Goal: Transaction & Acquisition: Purchase product/service

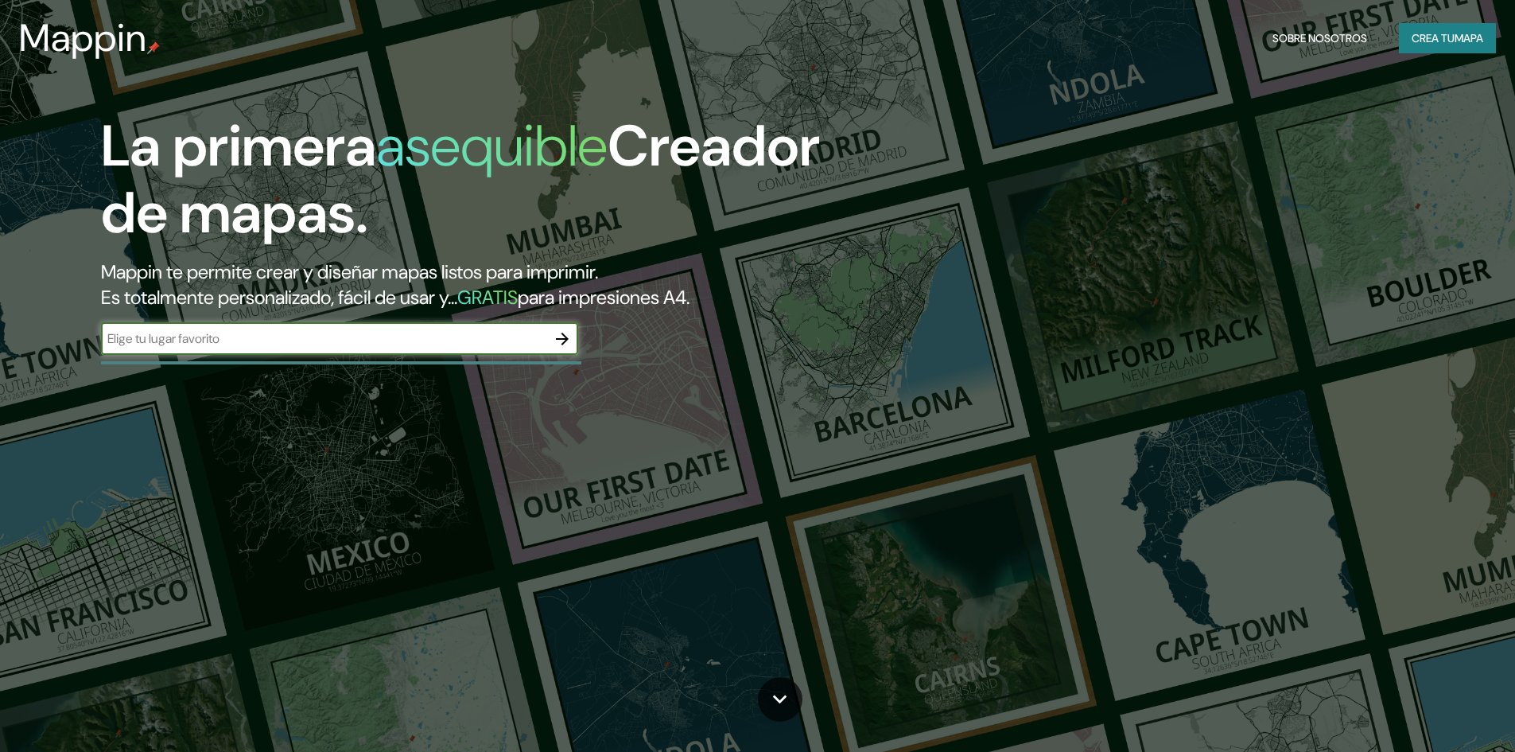
type input "[GEOGRAPHIC_DATA] [GEOGRAPHIC_DATA]"
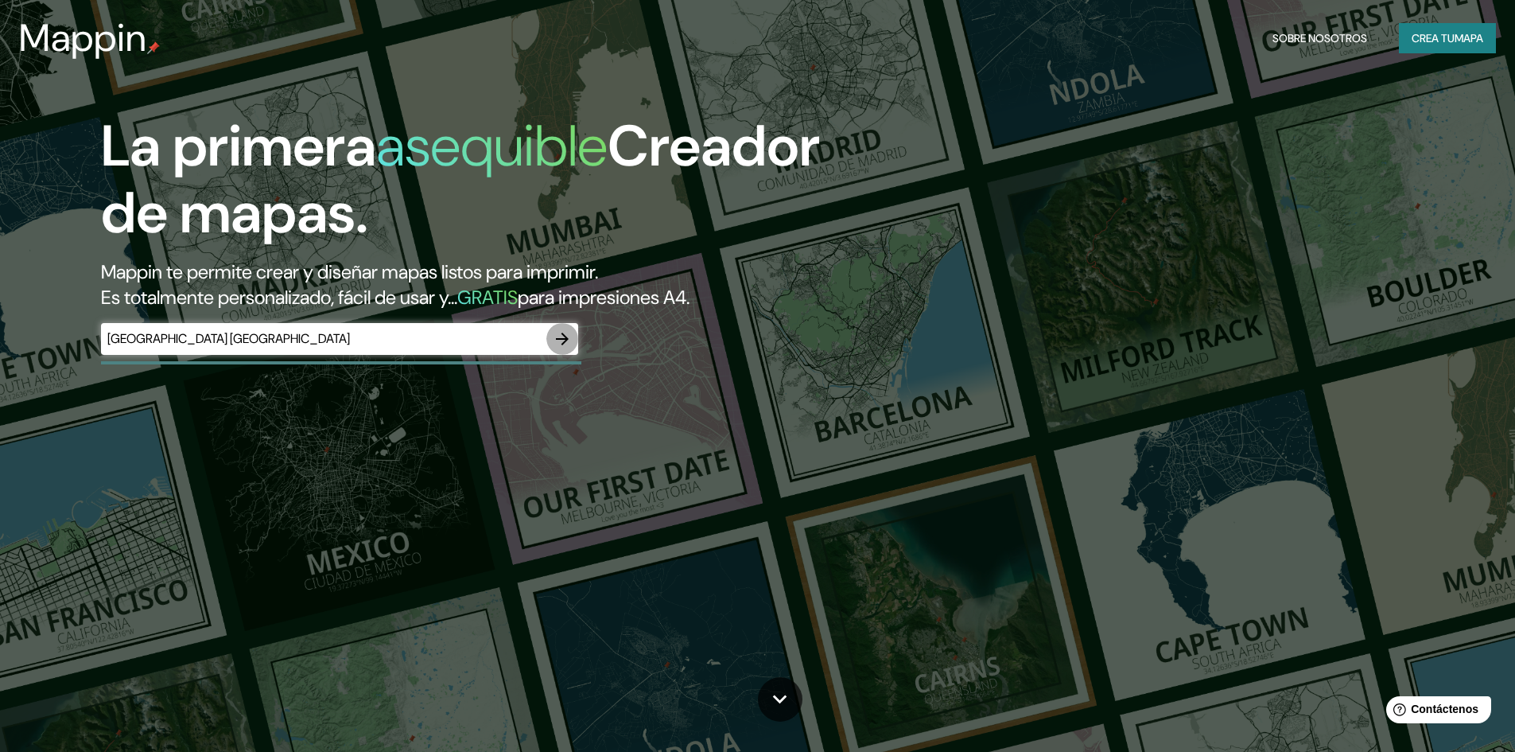
click at [567, 336] on icon "button" at bounding box center [562, 338] width 19 height 19
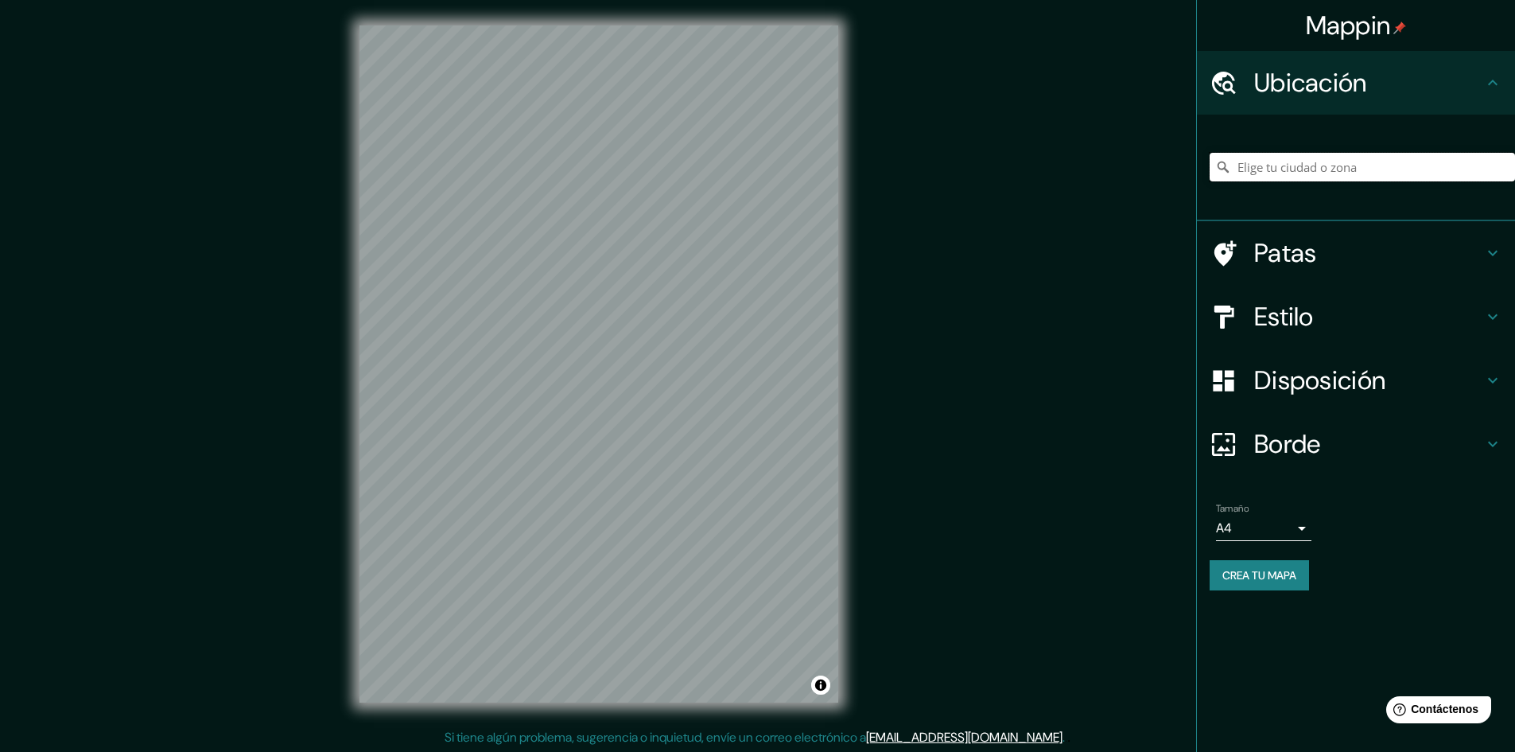
click at [1321, 157] on input "Elige tu ciudad o zona" at bounding box center [1362, 167] width 305 height 29
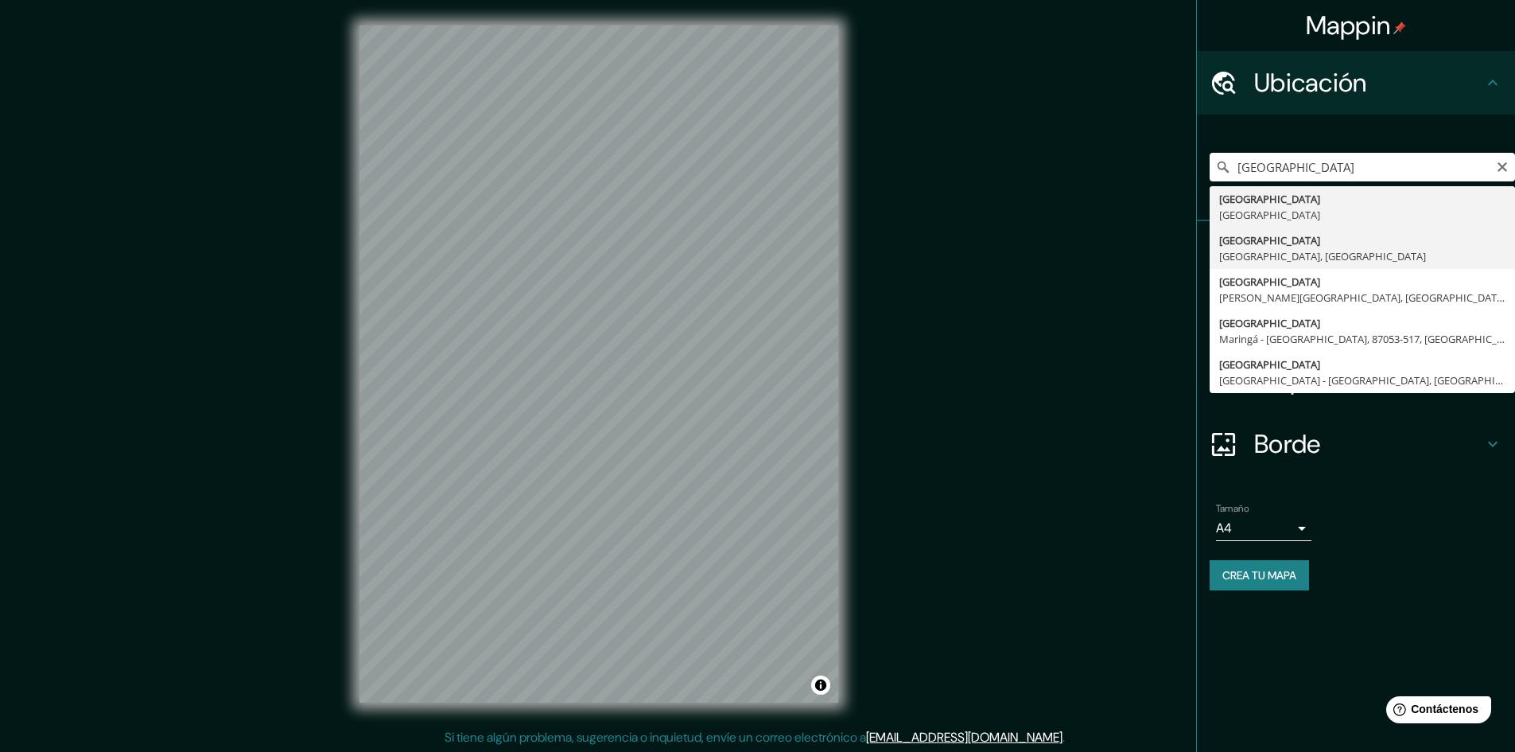
type input "[GEOGRAPHIC_DATA], [GEOGRAPHIC_DATA], [GEOGRAPHIC_DATA]"
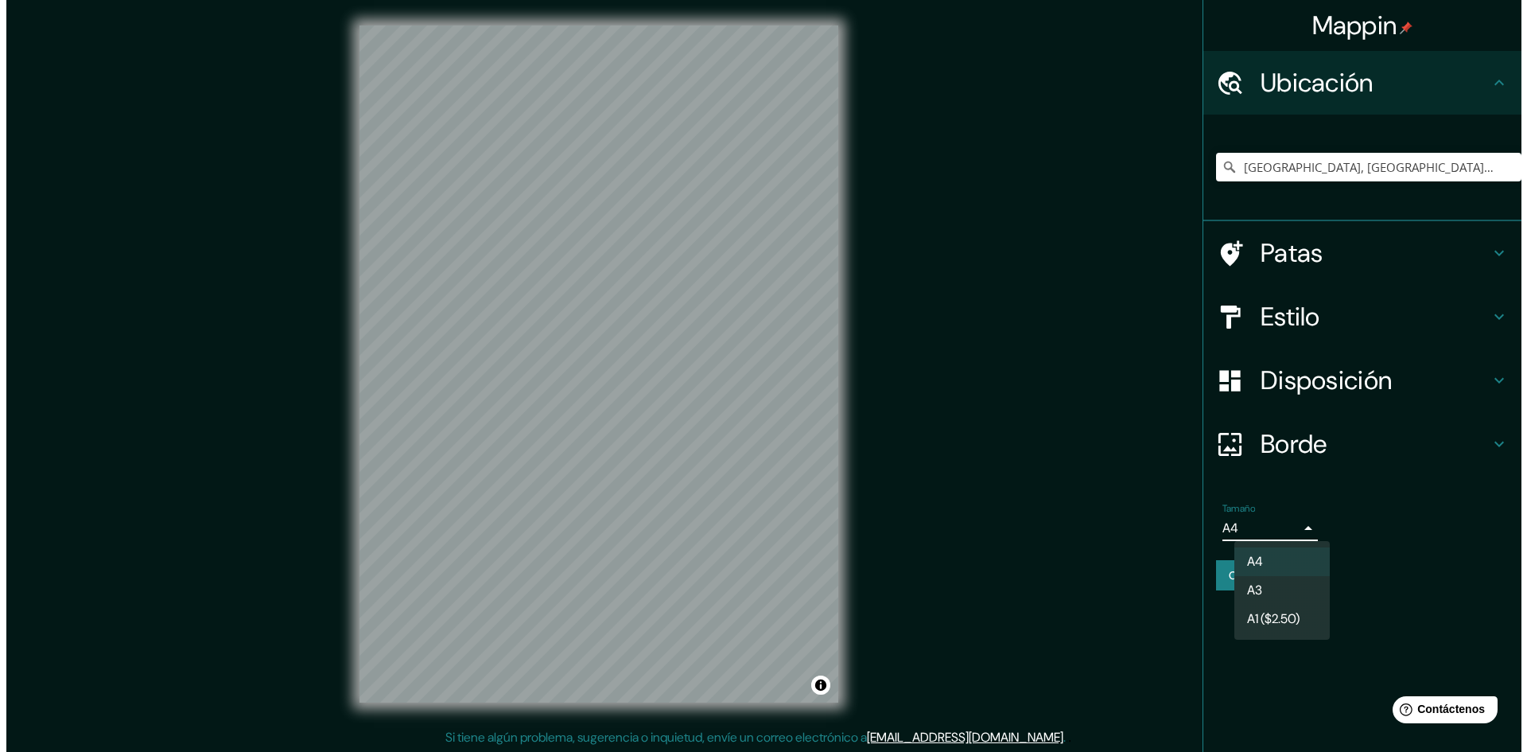
click at [1292, 523] on body "Mappin Ubicación [GEOGRAPHIC_DATA], [GEOGRAPHIC_DATA], [GEOGRAPHIC_DATA] Patas …" at bounding box center [757, 376] width 1515 height 752
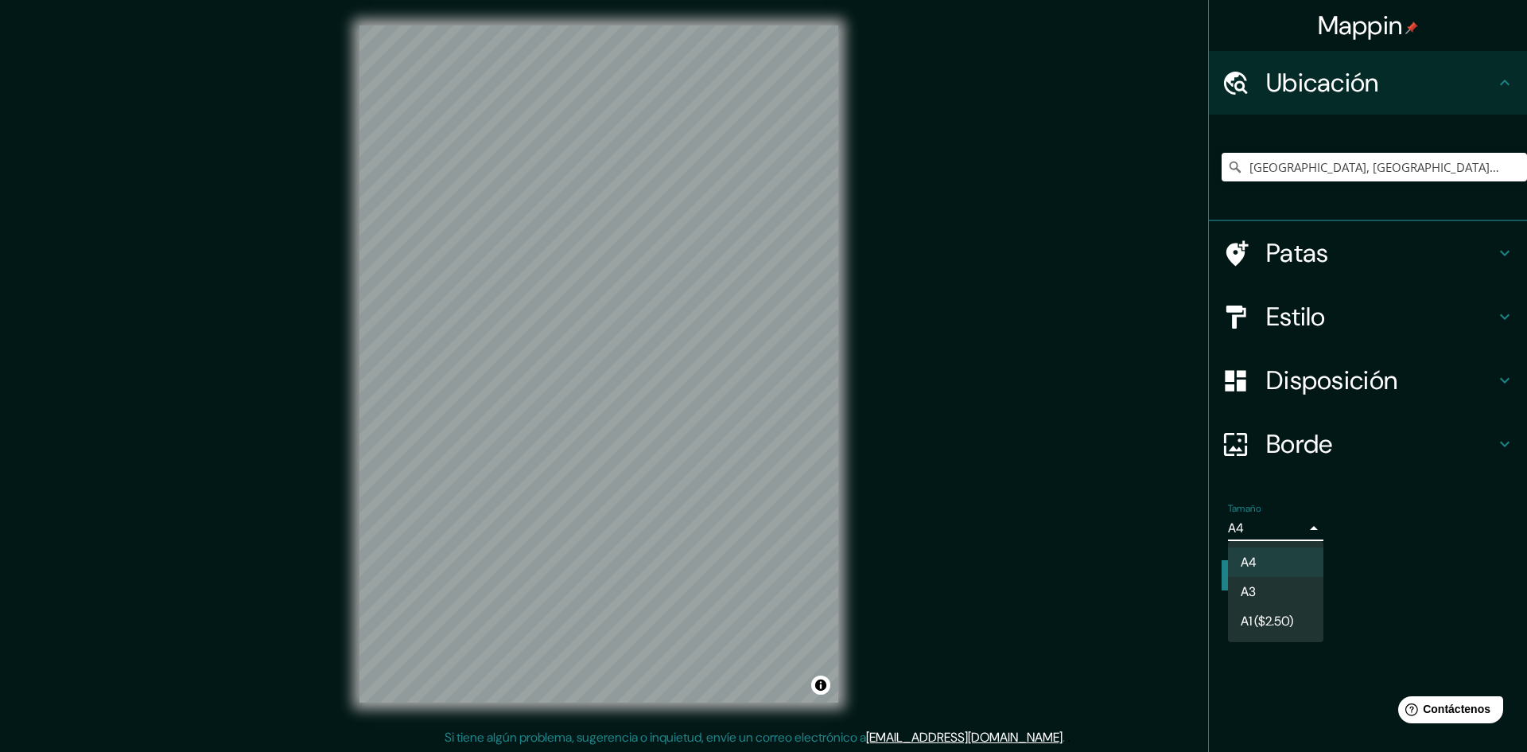
click at [1292, 523] on div at bounding box center [763, 376] width 1527 height 752
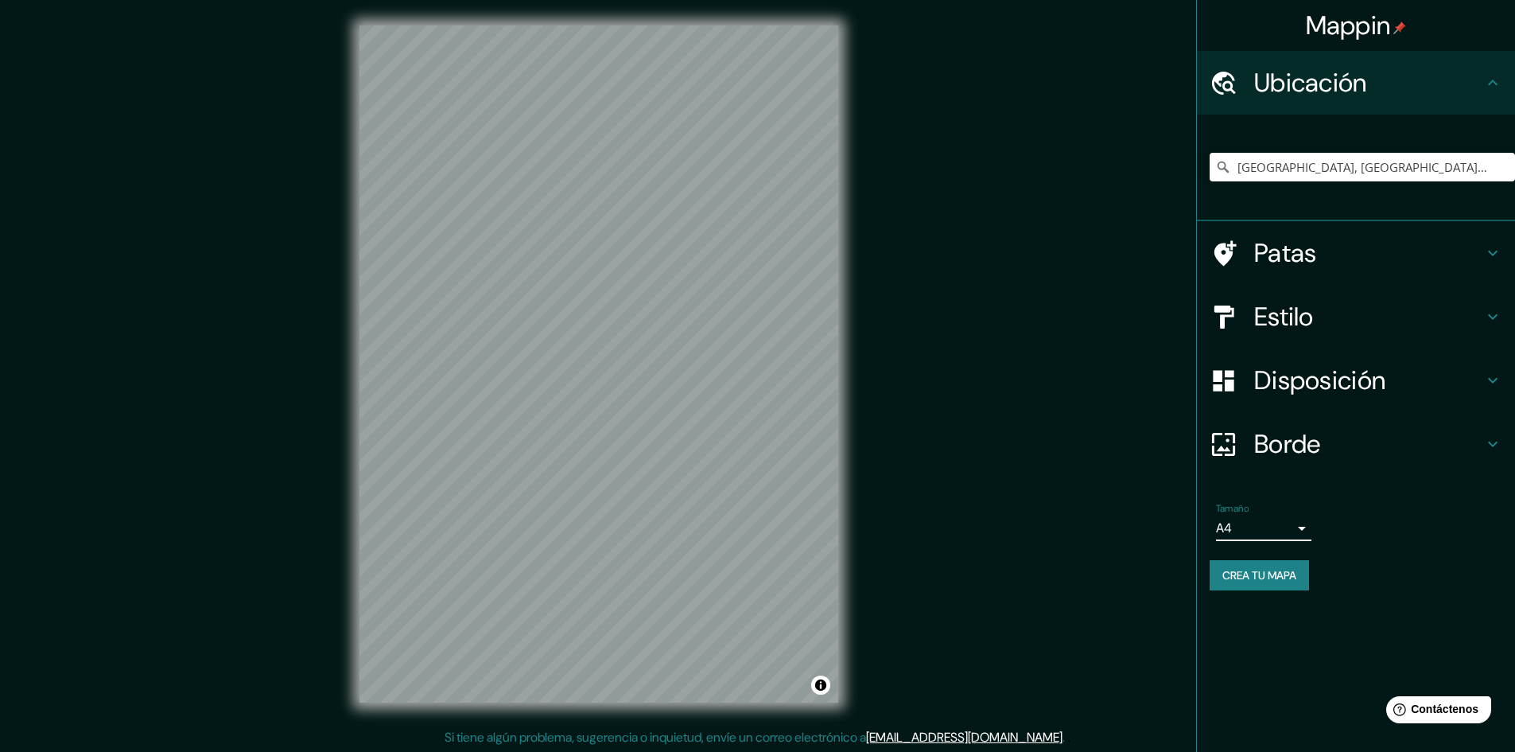
click at [1361, 460] on div "Borde" at bounding box center [1356, 444] width 318 height 64
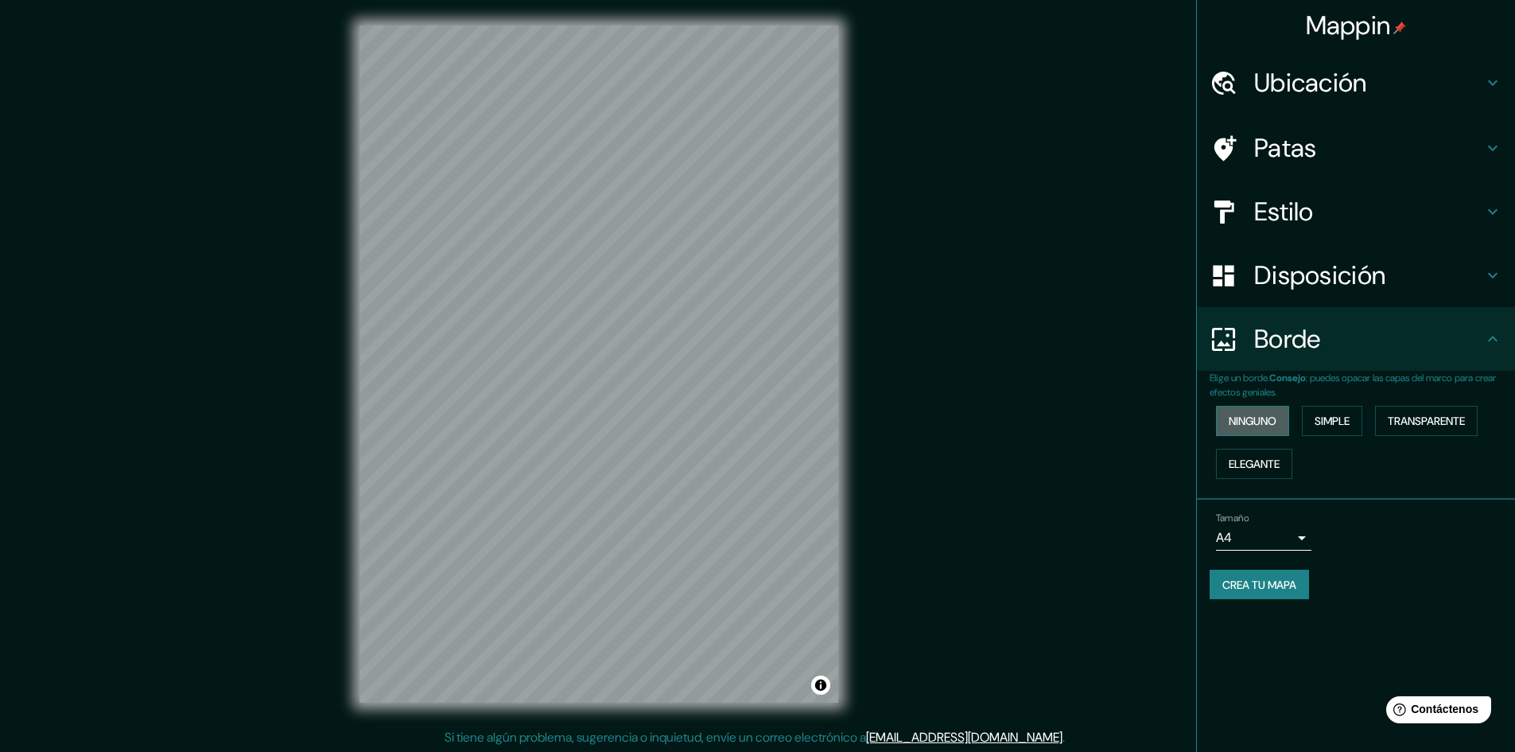
click at [1259, 414] on font "Ninguno" at bounding box center [1253, 421] width 48 height 14
click at [1115, 262] on div "Mappin Ubicación [GEOGRAPHIC_DATA], [GEOGRAPHIC_DATA], [GEOGRAPHIC_DATA] Patas …" at bounding box center [757, 376] width 1515 height 753
click at [1315, 284] on font "Disposición" at bounding box center [1319, 274] width 131 height 33
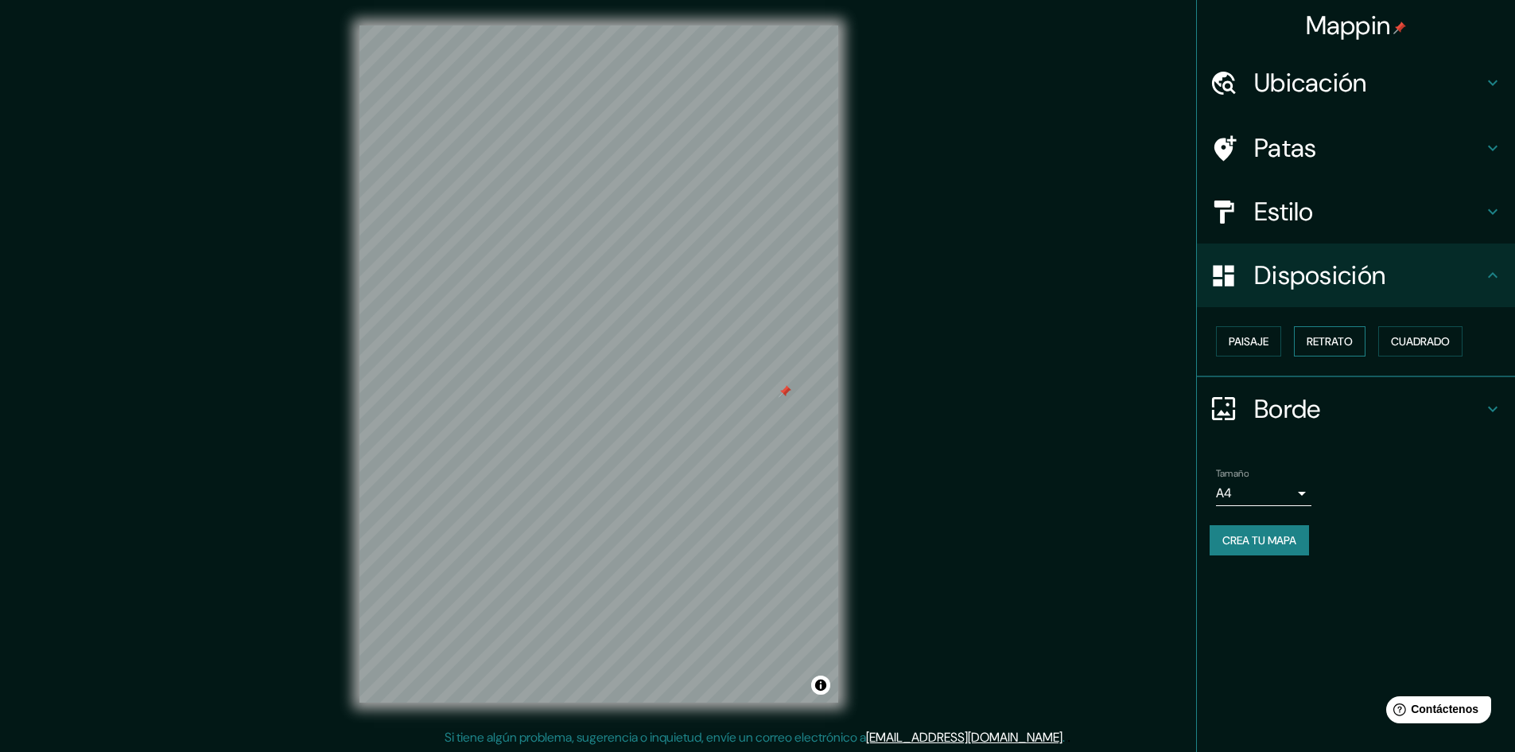
click at [1339, 336] on font "Retrato" at bounding box center [1330, 341] width 46 height 14
click at [1418, 350] on font "Cuadrado" at bounding box center [1420, 341] width 59 height 21
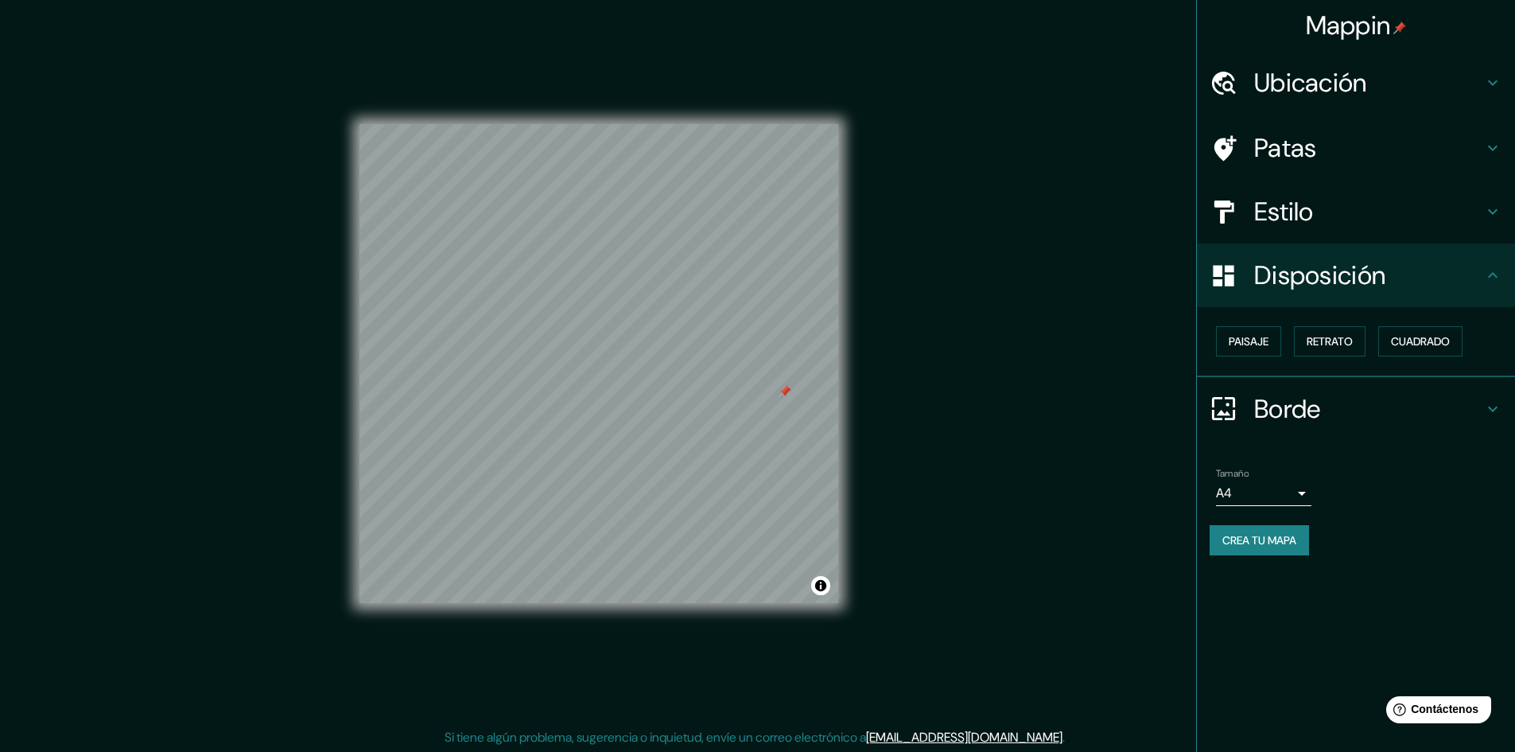
click at [1290, 347] on div "Paisaje Retrato Cuadrado" at bounding box center [1362, 341] width 305 height 43
click at [1412, 346] on font "Cuadrado" at bounding box center [1420, 341] width 59 height 14
click at [1353, 345] on font "Retrato" at bounding box center [1330, 341] width 46 height 14
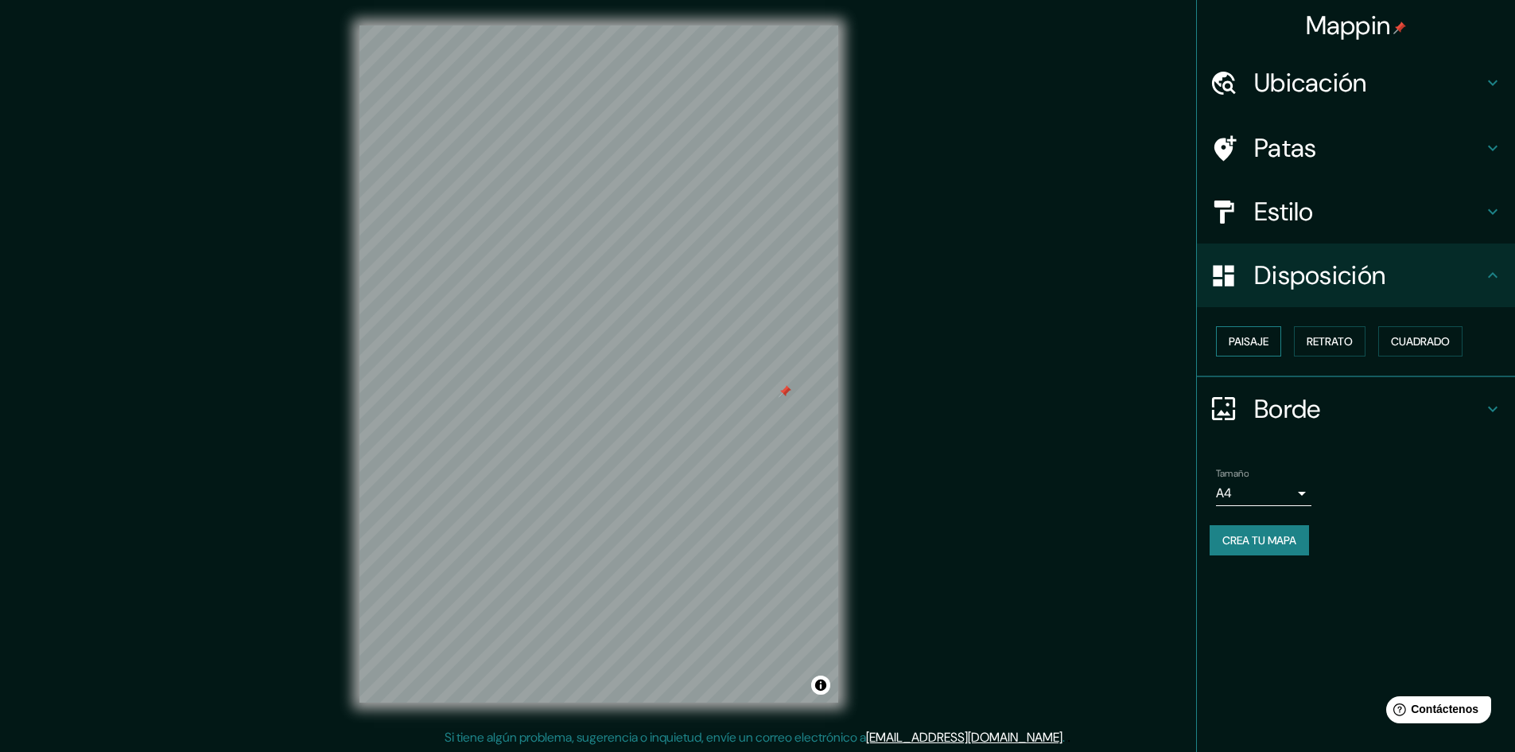
click at [1261, 341] on font "Paisaje" at bounding box center [1249, 341] width 40 height 14
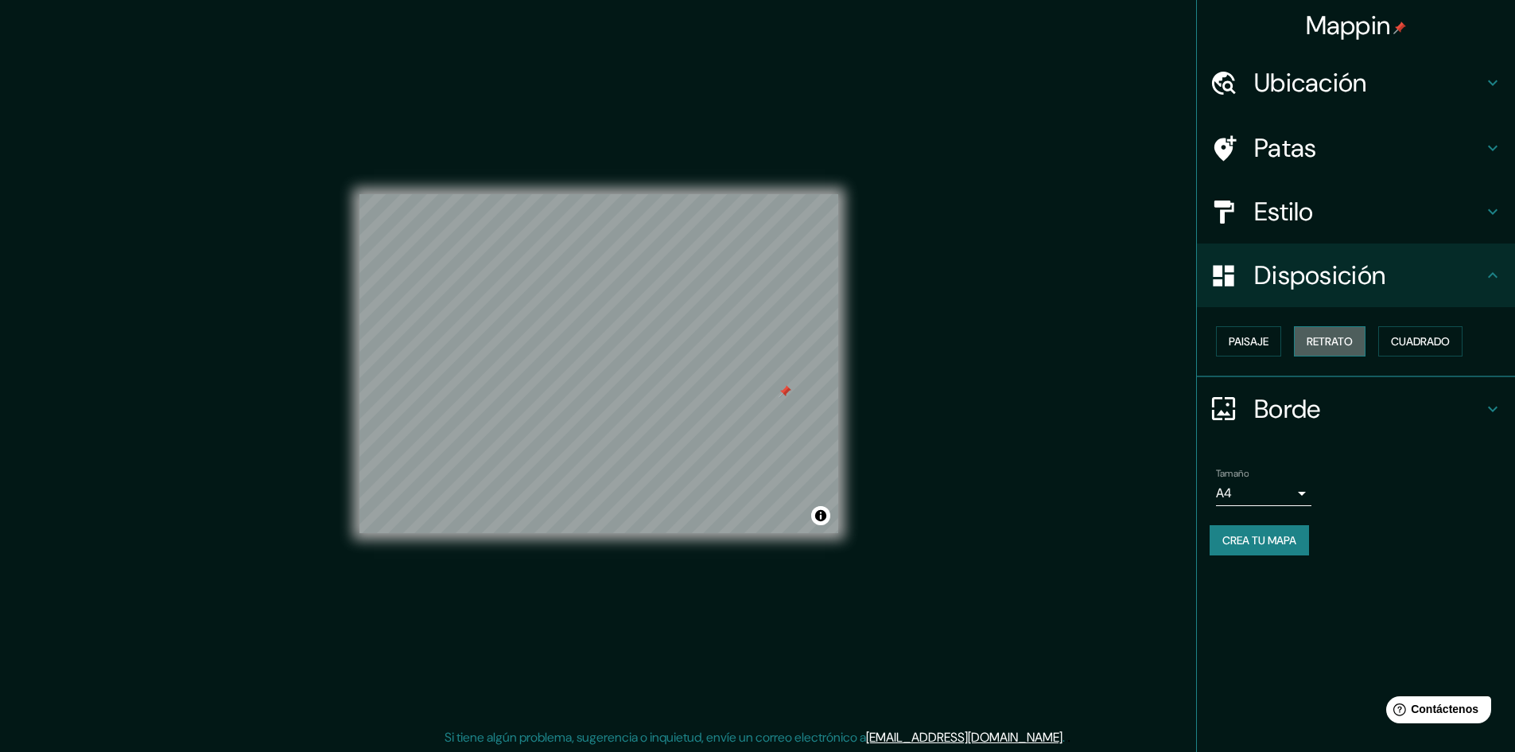
click at [1340, 344] on font "Retrato" at bounding box center [1330, 341] width 46 height 14
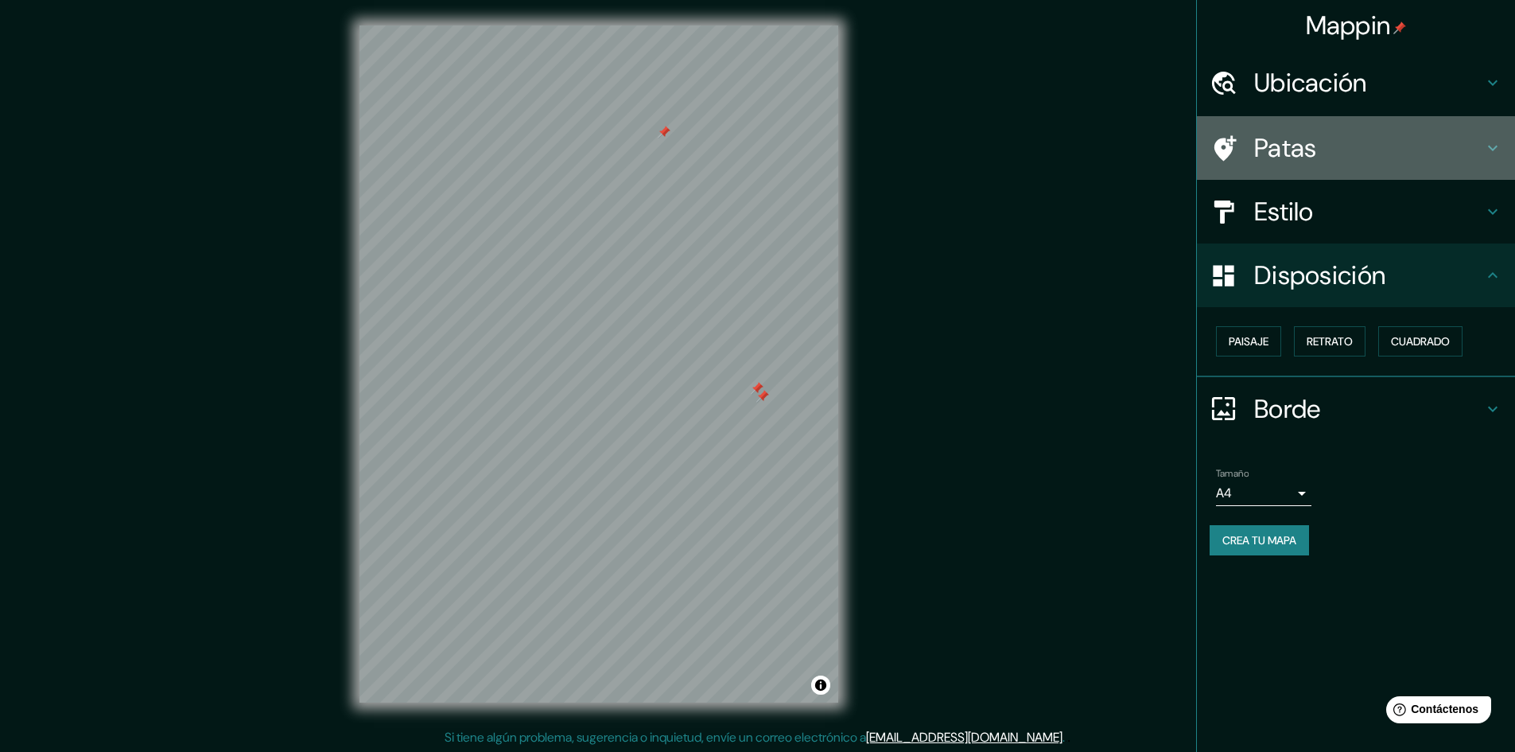
click at [1362, 146] on h4 "Patas" at bounding box center [1368, 148] width 229 height 32
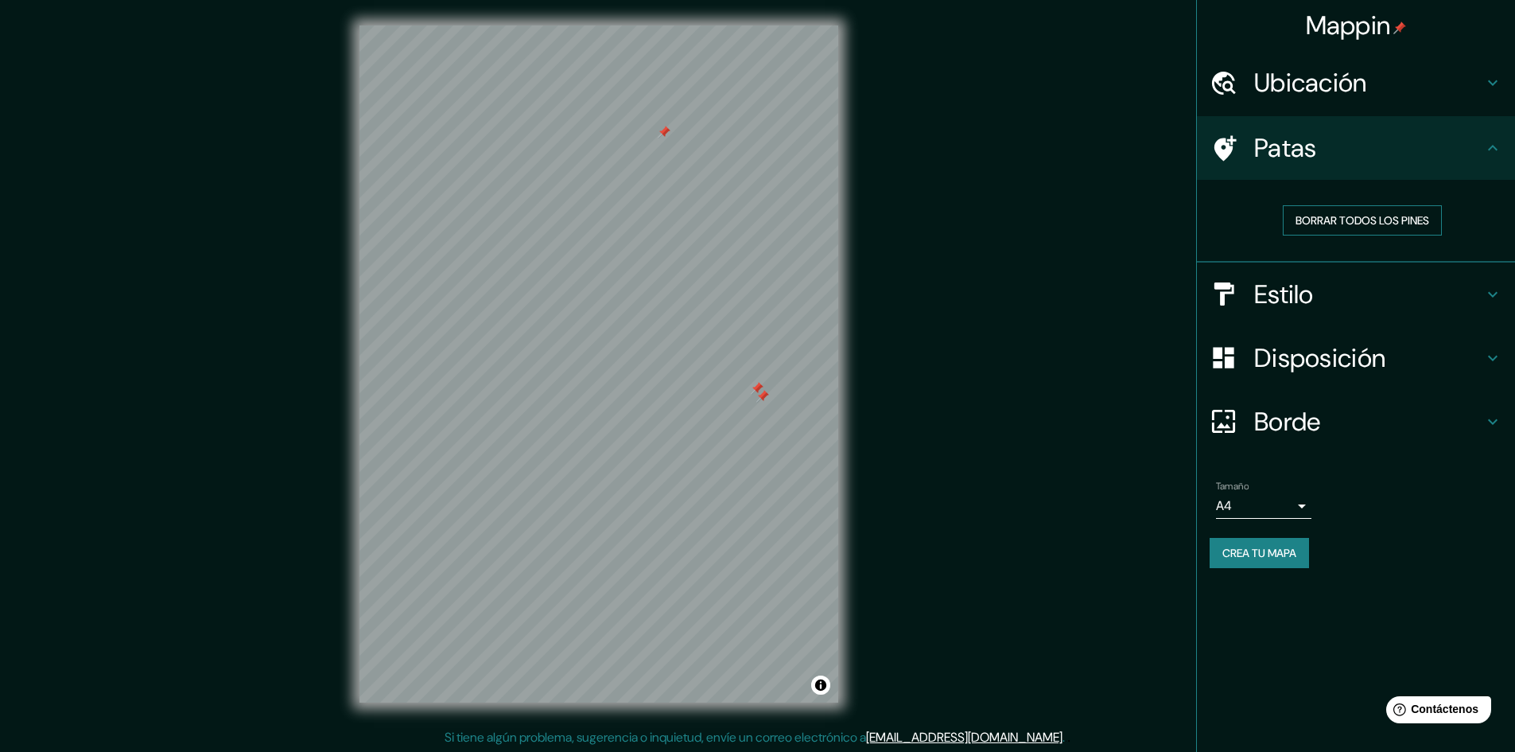
click at [1365, 212] on font "Borrar todos los pines" at bounding box center [1363, 220] width 134 height 21
click at [1355, 306] on h4 "Estilo" at bounding box center [1368, 294] width 229 height 32
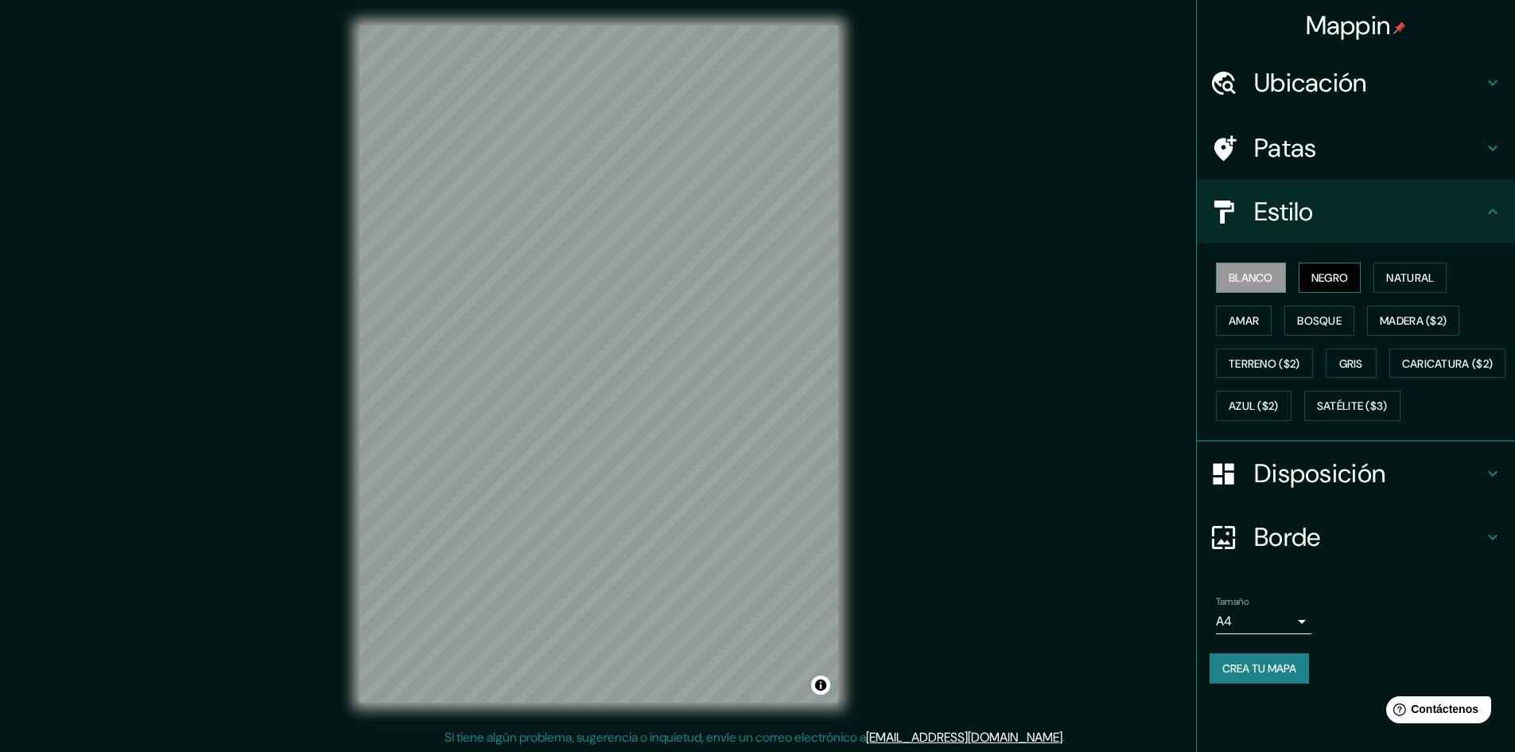
click at [1349, 270] on font "Negro" at bounding box center [1329, 277] width 37 height 21
click at [1257, 278] on font "Blanco" at bounding box center [1251, 277] width 45 height 14
click at [1251, 297] on div "Blanco Negro Natural Amar Bosque Madera ($2) Terreno ($2) Gris Caricatura ($2) …" at bounding box center [1362, 341] width 305 height 171
click at [1237, 324] on font "Amar" at bounding box center [1244, 320] width 30 height 14
click at [1293, 321] on button "Bosque" at bounding box center [1319, 320] width 70 height 30
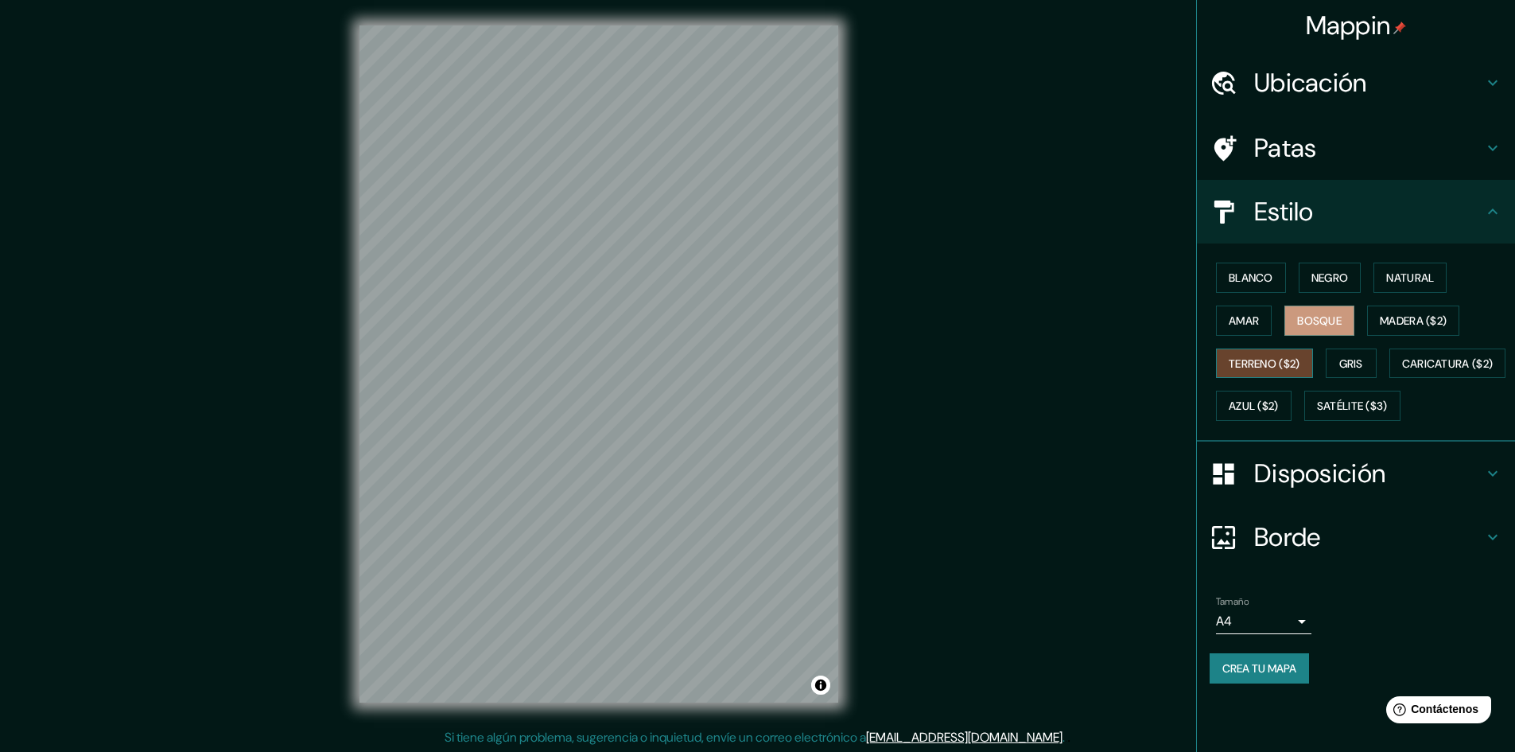
click at [1257, 372] on font "Terreno ($2)" at bounding box center [1265, 363] width 72 height 21
click at [1260, 286] on font "Blanco" at bounding box center [1251, 277] width 45 height 21
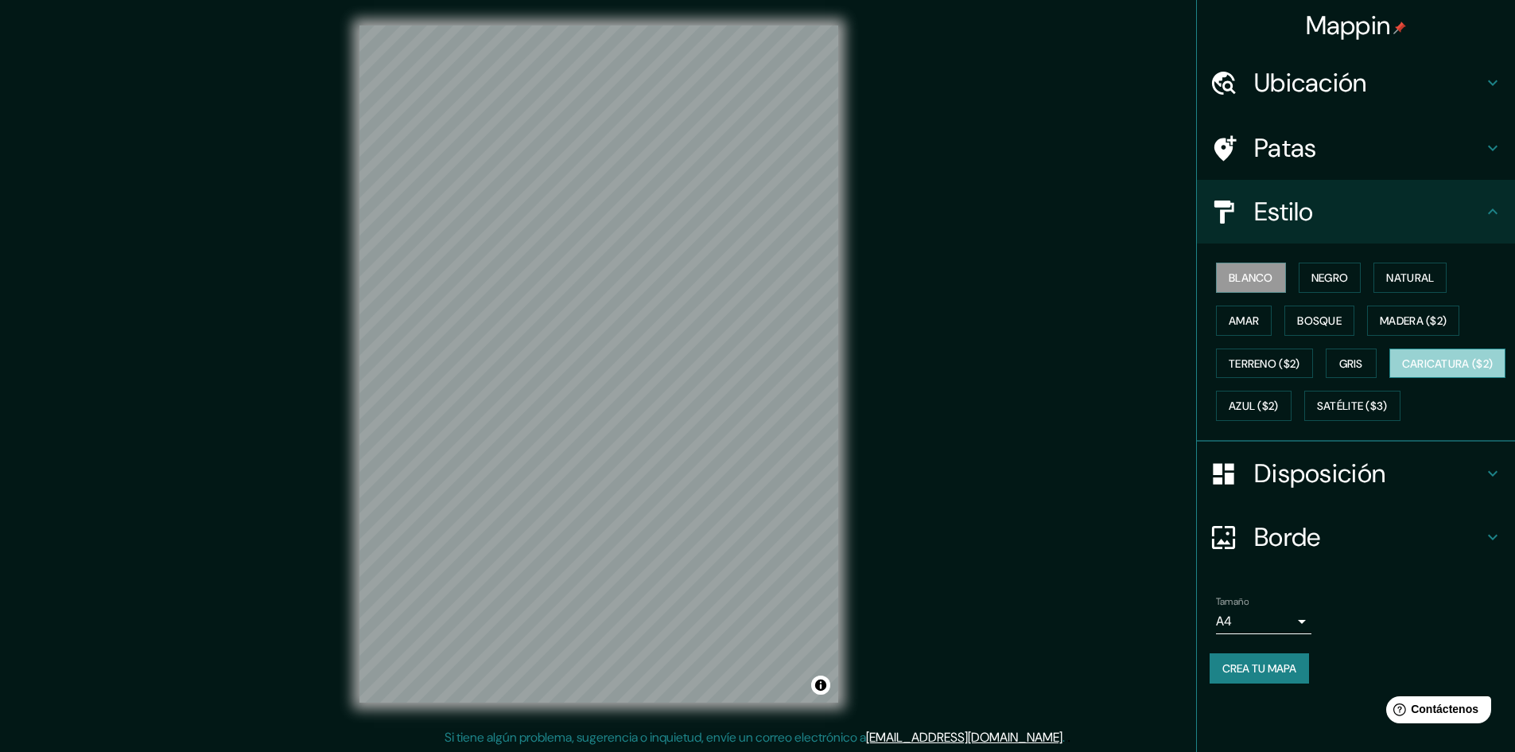
click at [1389, 379] on button "Caricatura ($2)" at bounding box center [1447, 363] width 117 height 30
click at [1279, 414] on font "Azul ($2)" at bounding box center [1254, 405] width 50 height 21
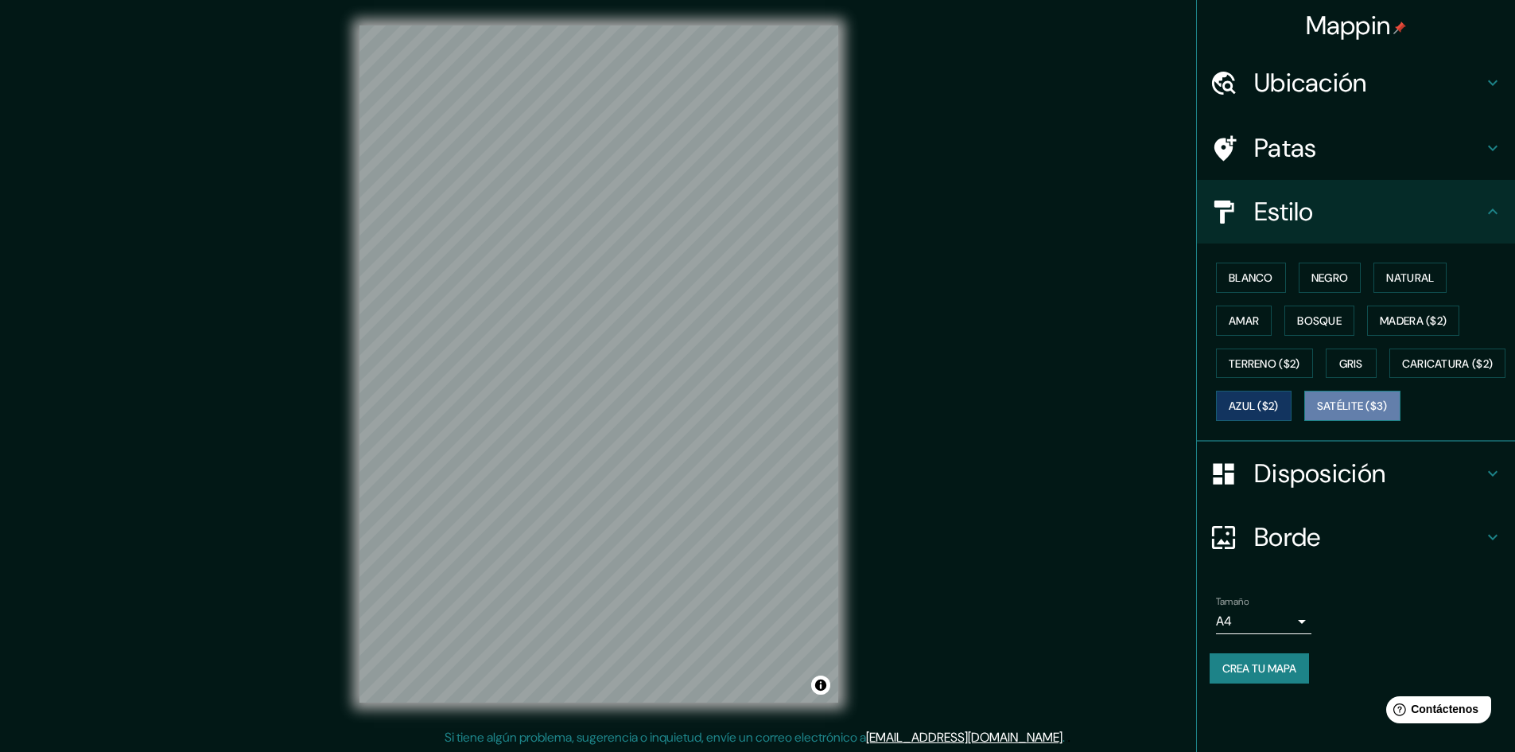
click at [1317, 416] on font "Satélite ($3)" at bounding box center [1352, 405] width 71 height 21
click at [1245, 273] on font "Blanco" at bounding box center [1251, 277] width 45 height 14
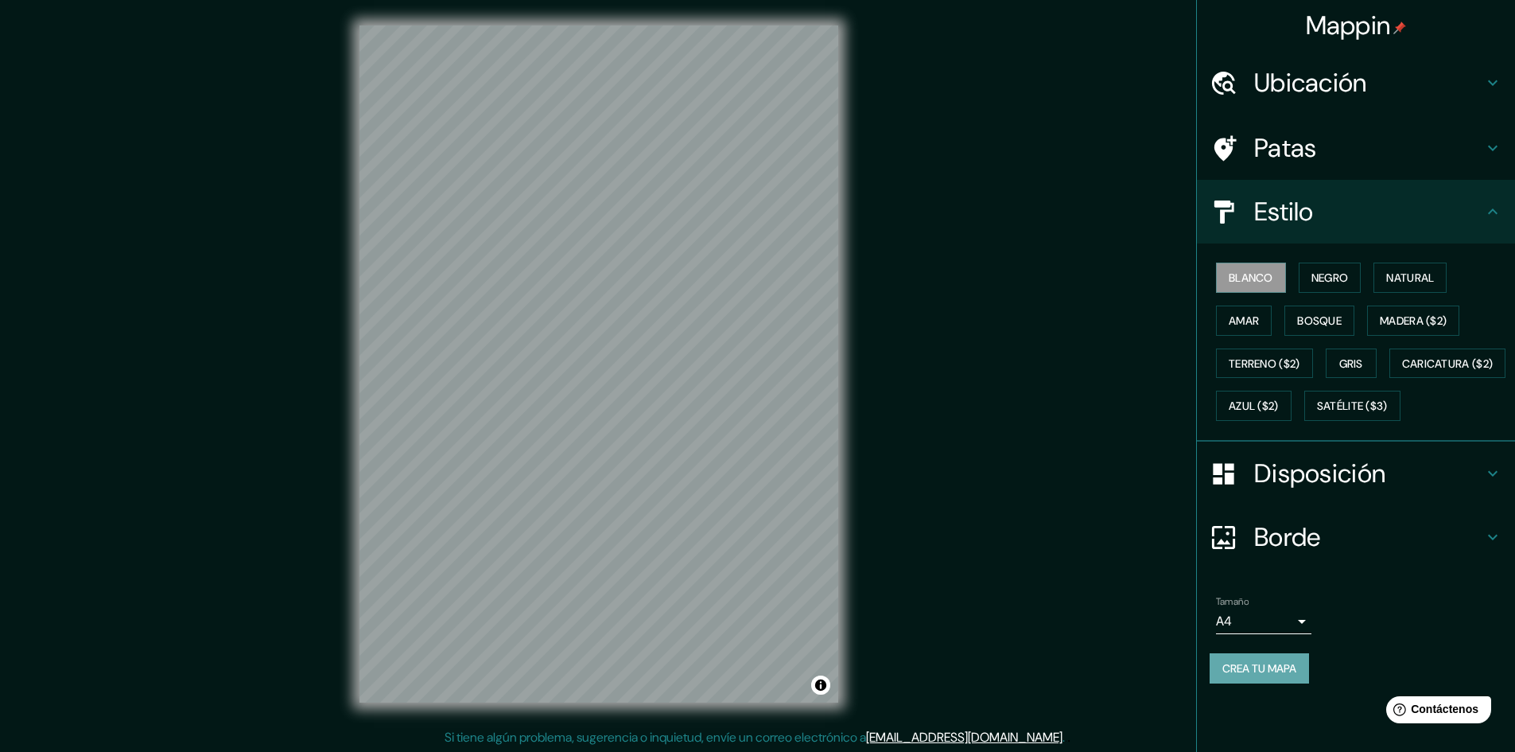
click at [1261, 675] on font "Crea tu mapa" at bounding box center [1259, 668] width 74 height 14
click at [1027, 596] on div "Mappin Ubicación [GEOGRAPHIC_DATA], [GEOGRAPHIC_DATA], [GEOGRAPHIC_DATA] Patas …" at bounding box center [757, 376] width 1515 height 753
click at [1276, 51] on div "Ubicación" at bounding box center [1356, 83] width 318 height 64
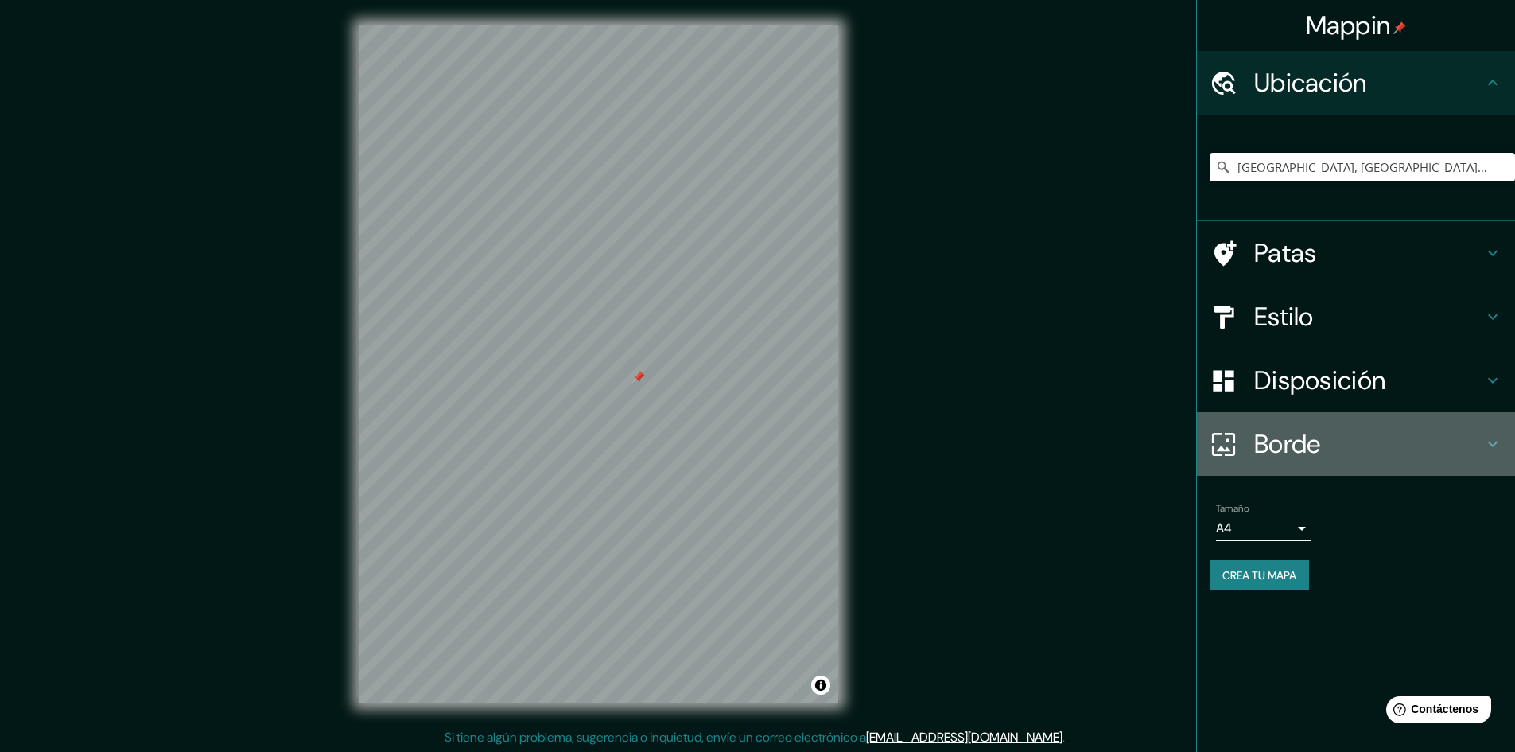
click at [1324, 431] on h4 "Borde" at bounding box center [1368, 444] width 229 height 32
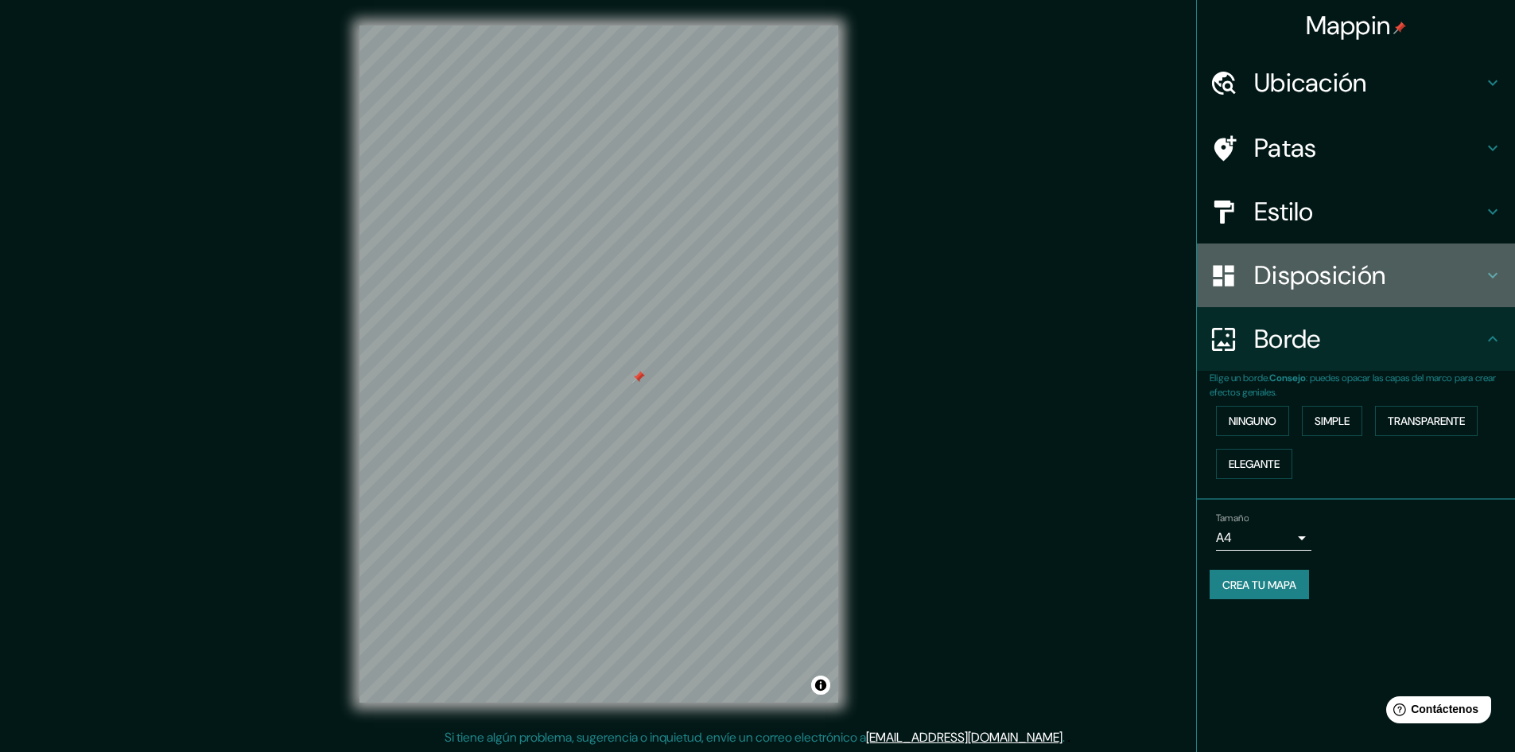
click at [1358, 268] on font "Disposición" at bounding box center [1319, 274] width 131 height 33
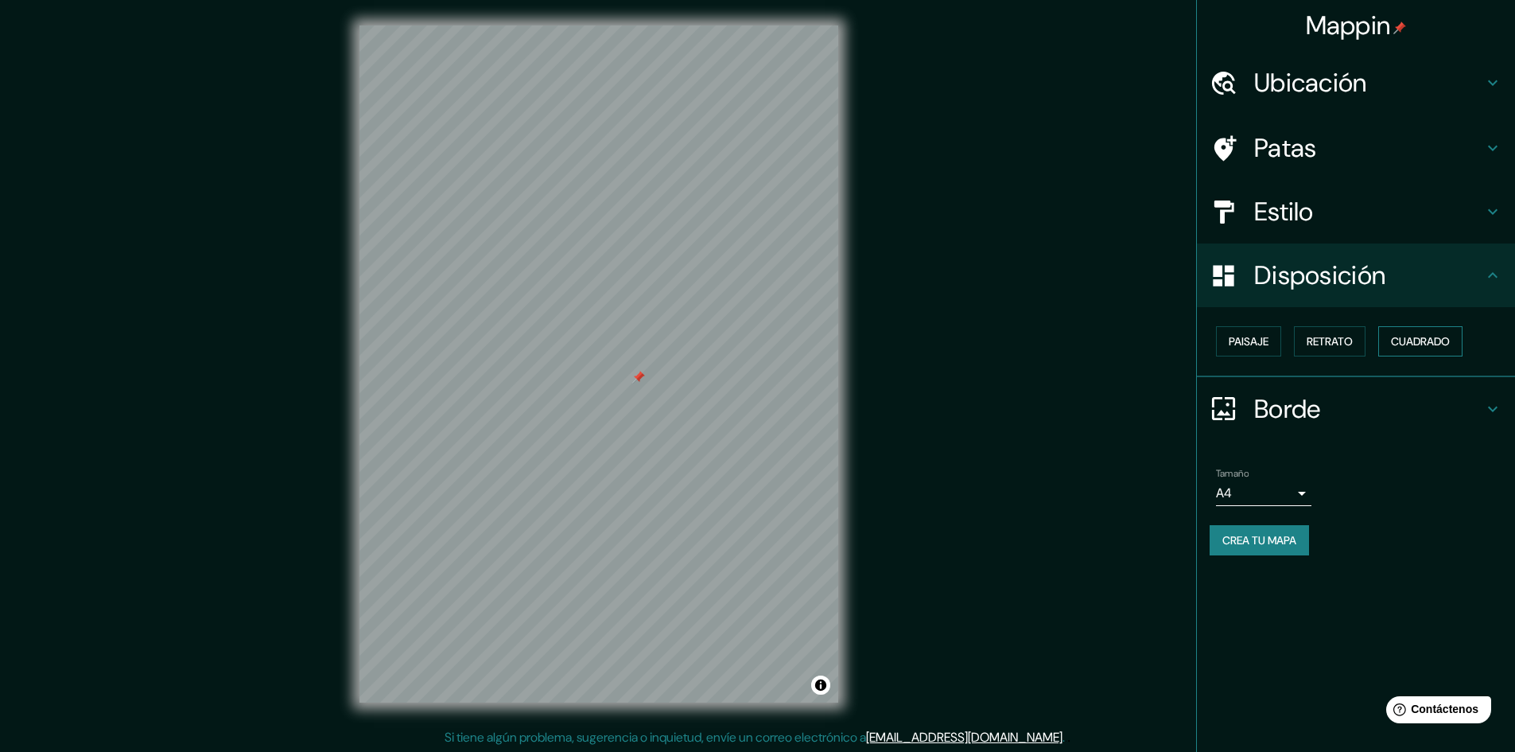
click at [1409, 331] on font "Cuadrado" at bounding box center [1420, 341] width 59 height 21
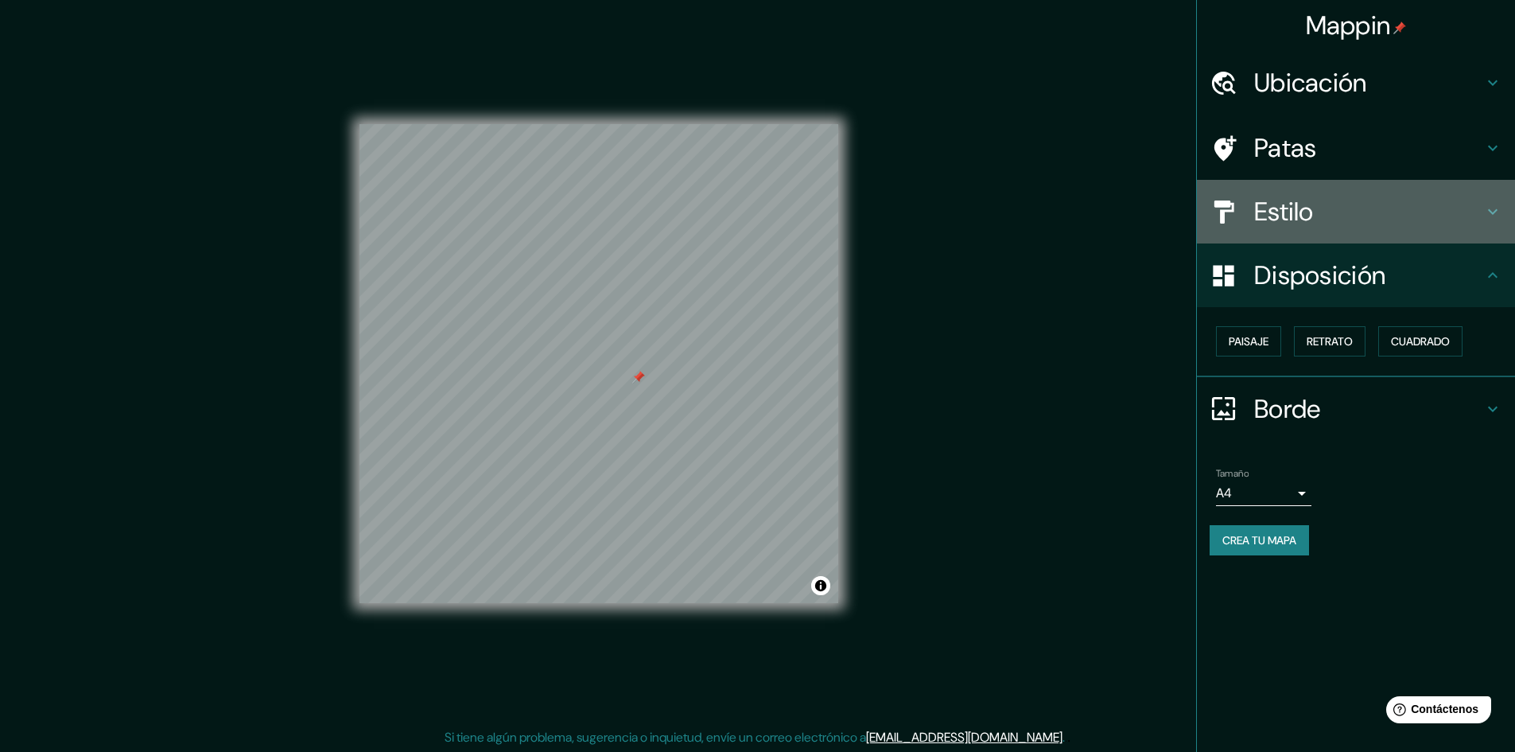
click at [1296, 215] on font "Estilo" at bounding box center [1284, 211] width 60 height 33
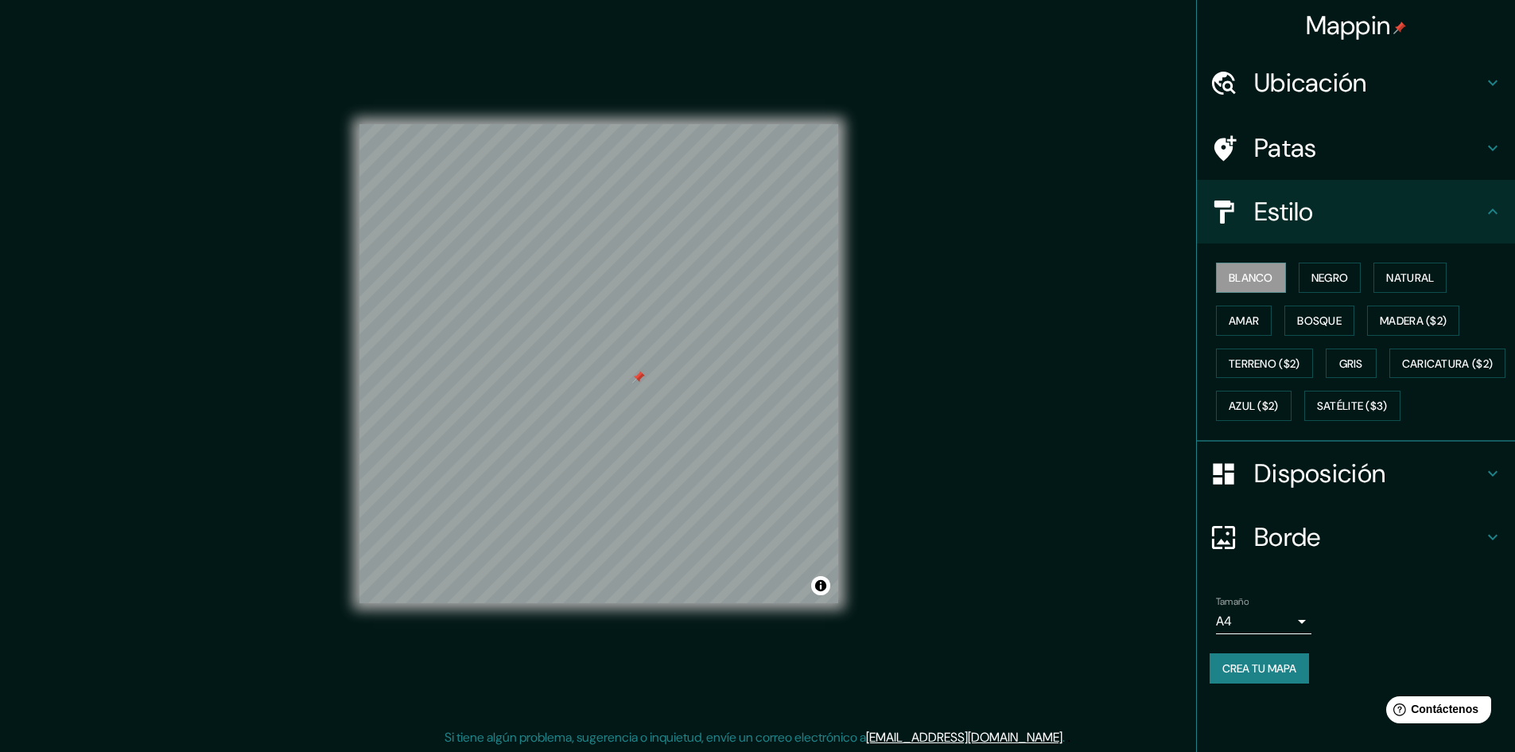
click at [1330, 157] on h4 "Patas" at bounding box center [1368, 148] width 229 height 32
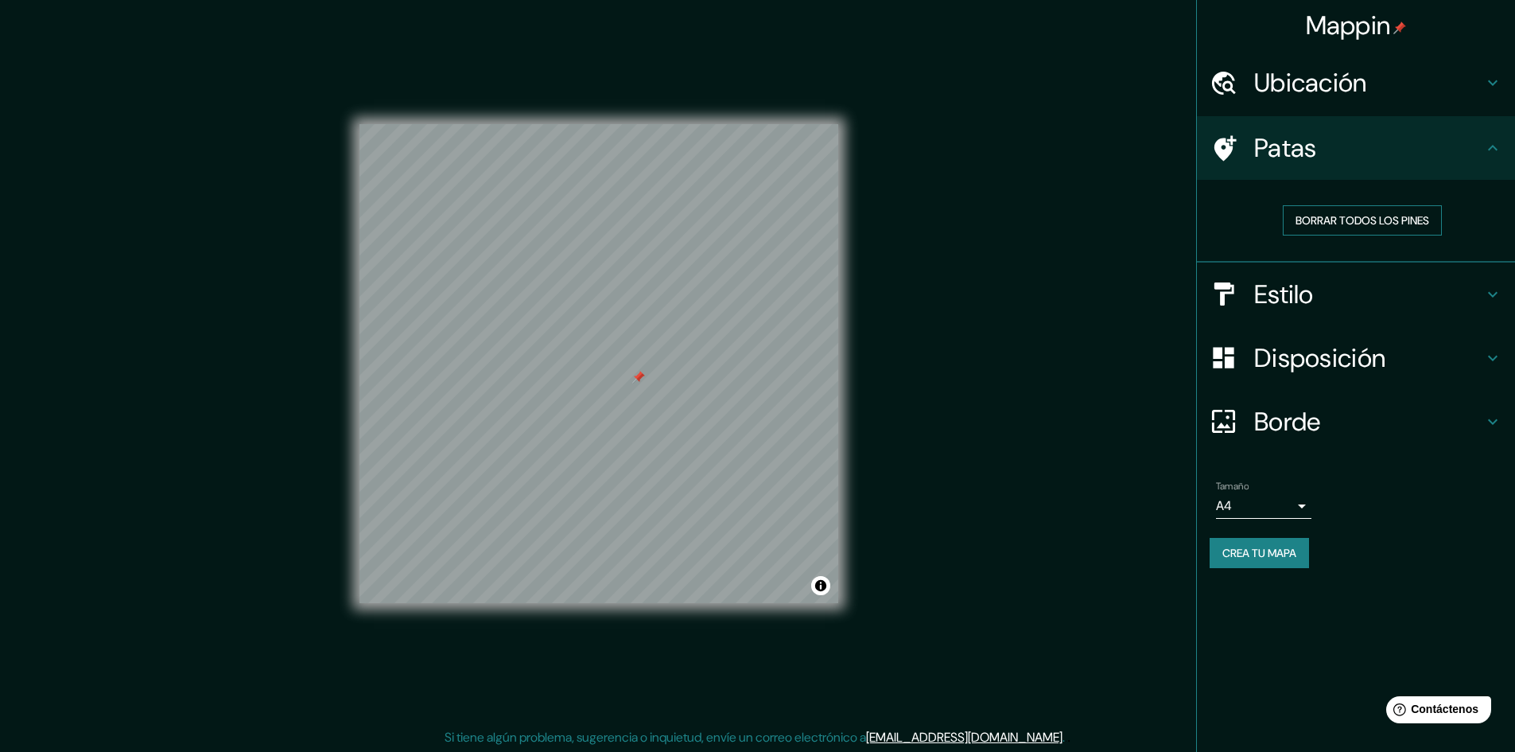
click at [1346, 211] on font "Borrar todos los pines" at bounding box center [1363, 220] width 134 height 21
click at [1223, 552] on font "Crea tu mapa" at bounding box center [1259, 553] width 74 height 14
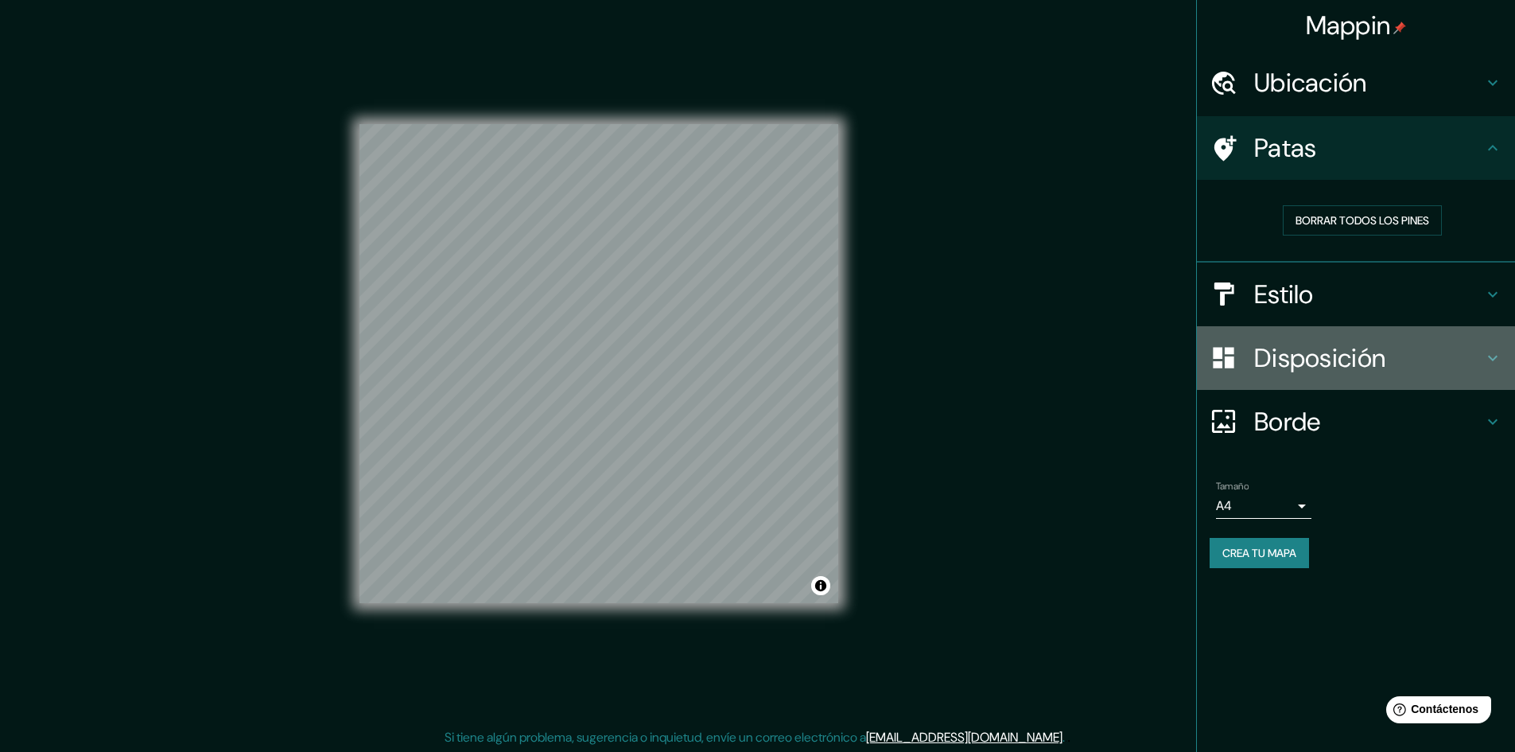
click at [1307, 369] on font "Disposición" at bounding box center [1319, 357] width 131 height 33
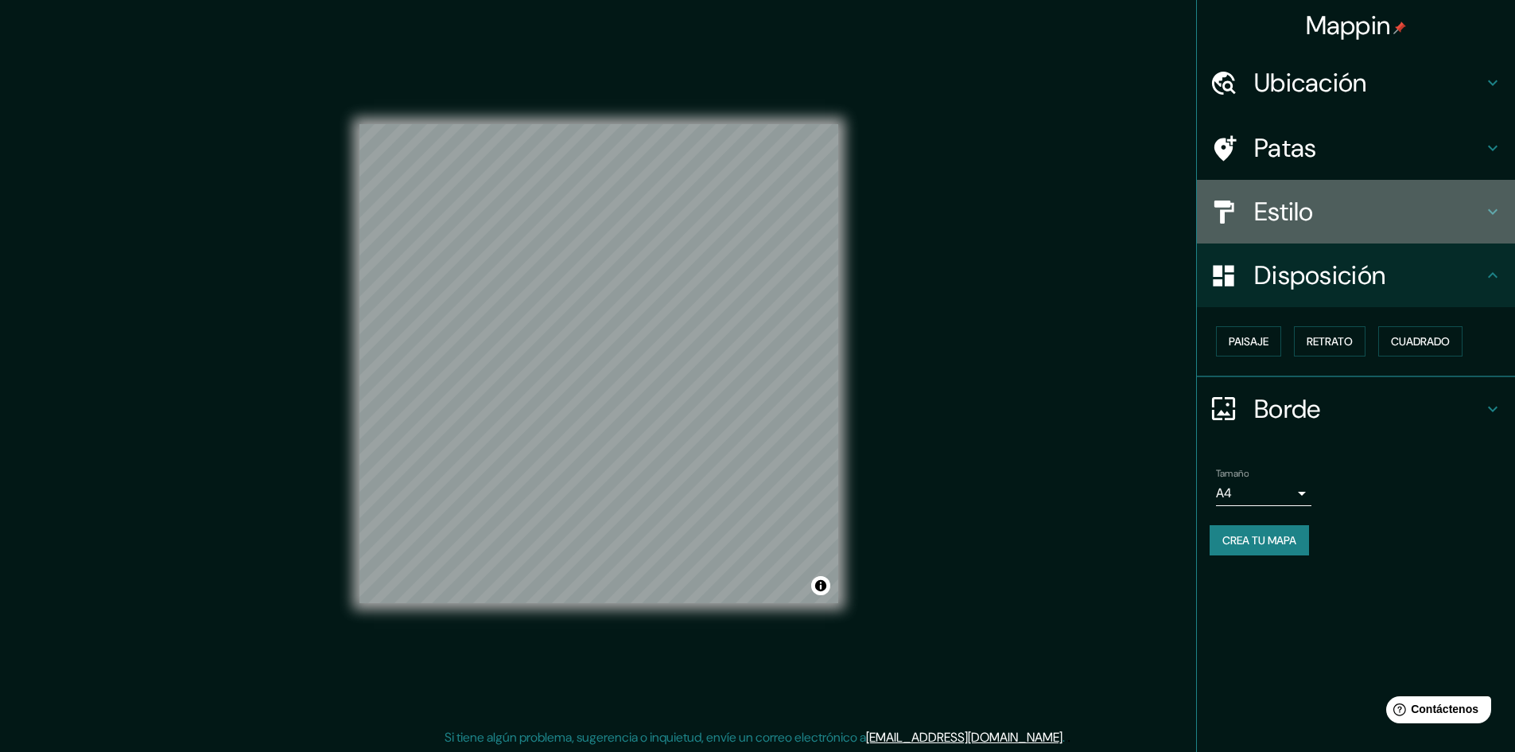
click at [1294, 210] on font "Estilo" at bounding box center [1284, 211] width 60 height 33
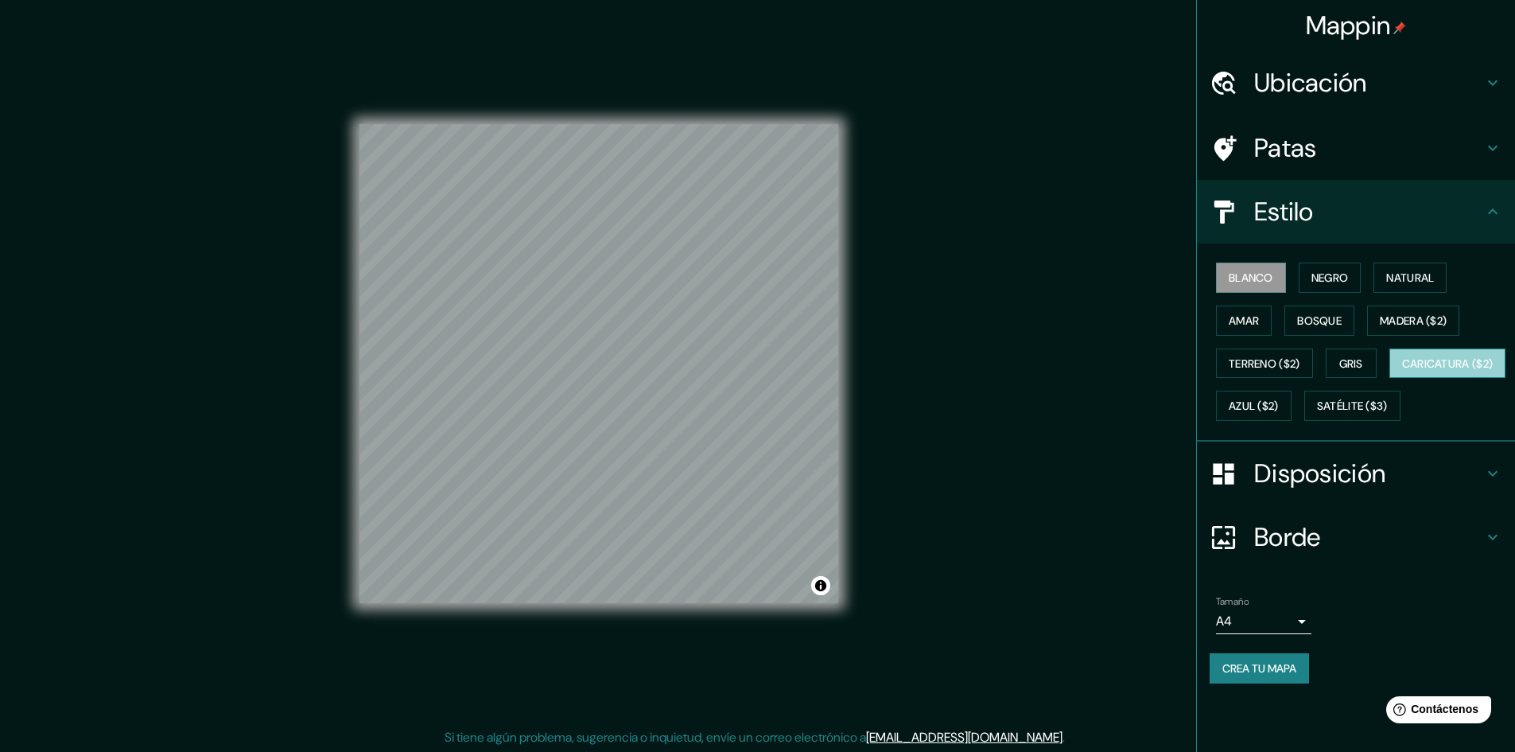
click at [1402, 371] on font "Caricatura ($2)" at bounding box center [1447, 363] width 91 height 14
click at [1279, 414] on font "Azul ($2)" at bounding box center [1254, 405] width 50 height 21
click at [1350, 359] on font "Gris" at bounding box center [1351, 363] width 24 height 14
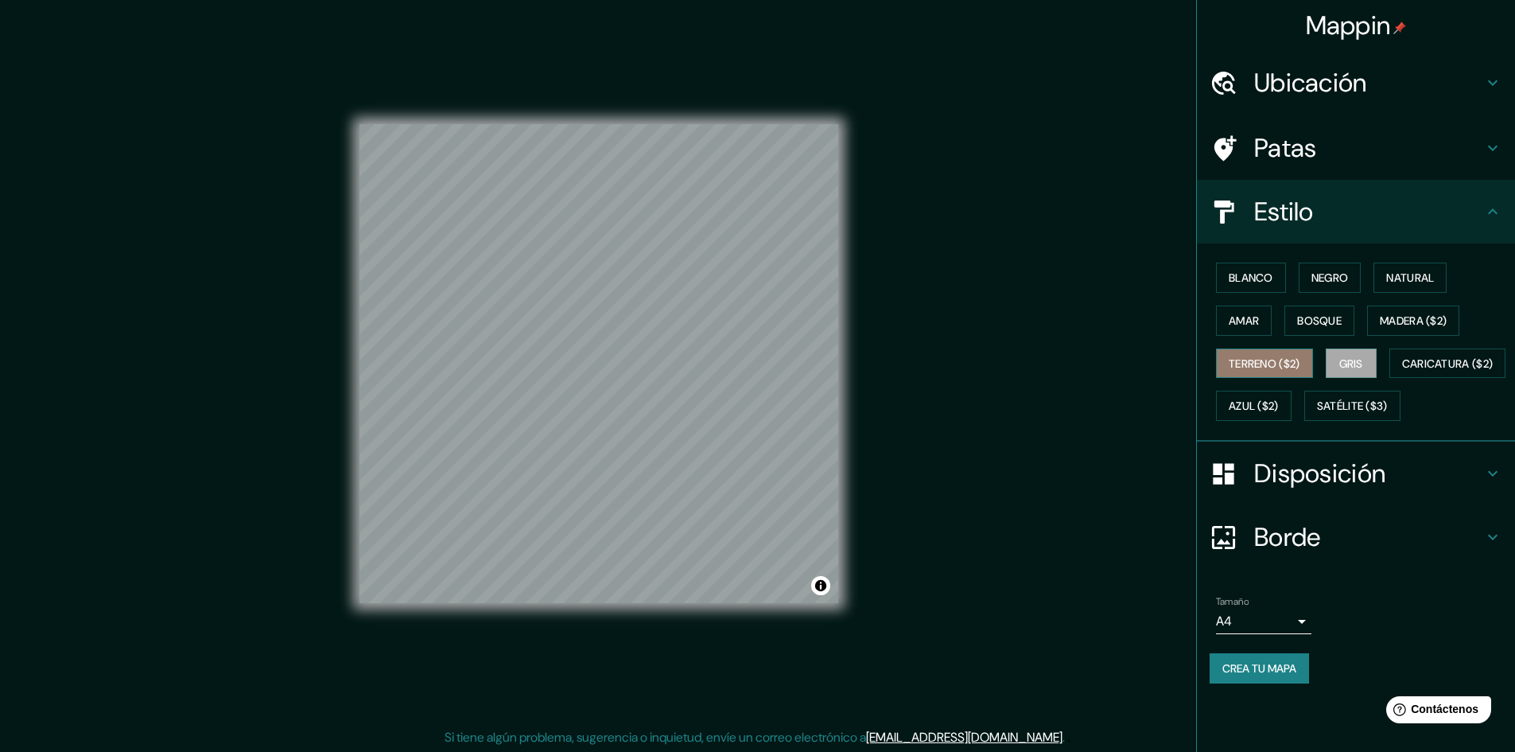
click at [1295, 349] on button "Terreno ($2)" at bounding box center [1264, 363] width 97 height 30
click at [1246, 317] on font "Amar" at bounding box center [1244, 320] width 30 height 14
click at [1319, 312] on font "Bosque" at bounding box center [1319, 320] width 45 height 21
click at [1420, 315] on font "Madera ($2)" at bounding box center [1413, 320] width 67 height 14
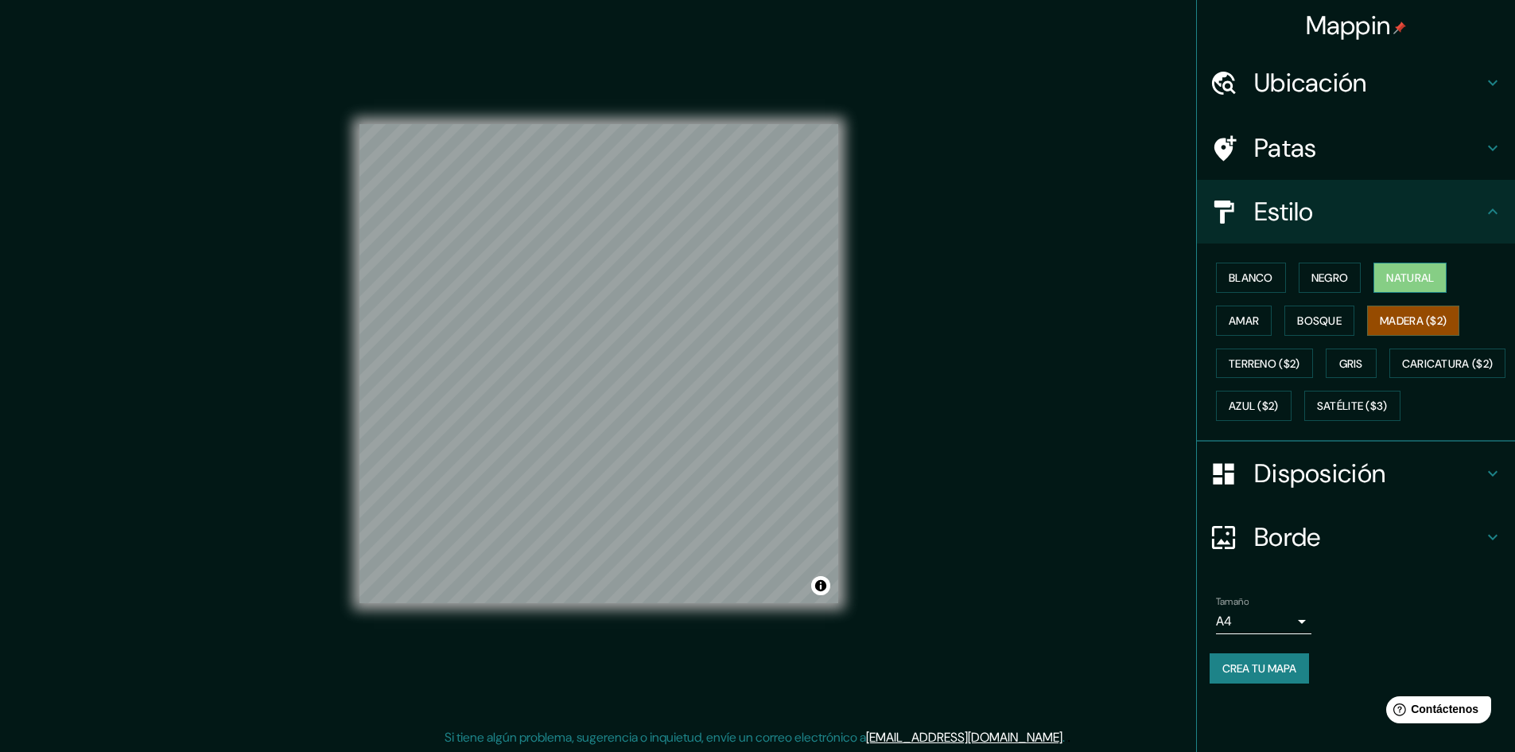
click at [1413, 282] on font "Natural" at bounding box center [1410, 277] width 48 height 14
click at [1338, 280] on font "Negro" at bounding box center [1329, 277] width 37 height 14
click at [1319, 280] on font "Negro" at bounding box center [1329, 277] width 37 height 14
click at [1260, 274] on font "Blanco" at bounding box center [1251, 277] width 45 height 14
click at [1413, 265] on button "Natural" at bounding box center [1409, 277] width 73 height 30
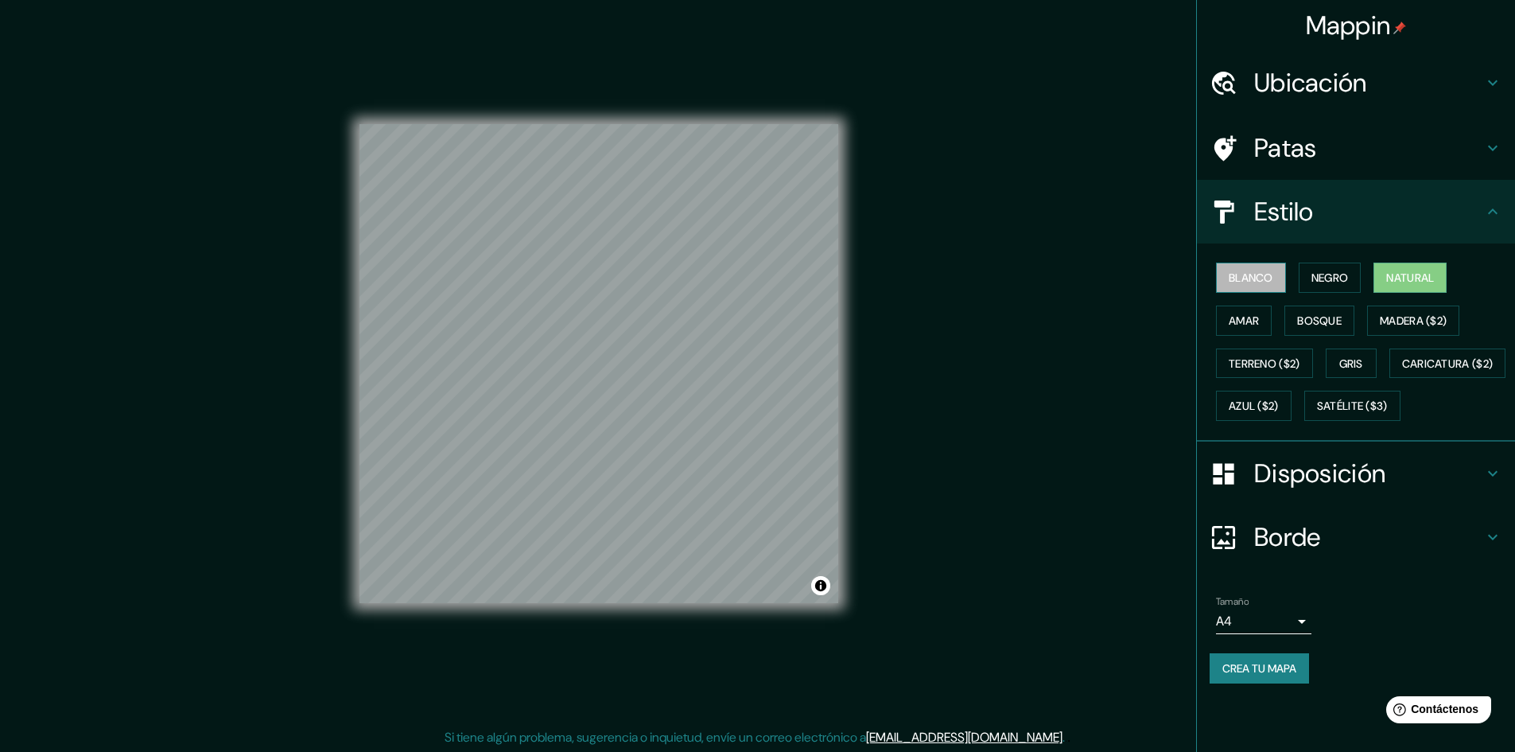
click at [1240, 270] on font "Blanco" at bounding box center [1251, 277] width 45 height 14
click at [1345, 279] on font "Negro" at bounding box center [1329, 277] width 37 height 14
click at [1400, 281] on font "Natural" at bounding box center [1410, 277] width 48 height 14
click at [1272, 375] on button "Terreno ($2)" at bounding box center [1264, 363] width 97 height 30
click at [1245, 328] on font "Amar" at bounding box center [1244, 320] width 30 height 21
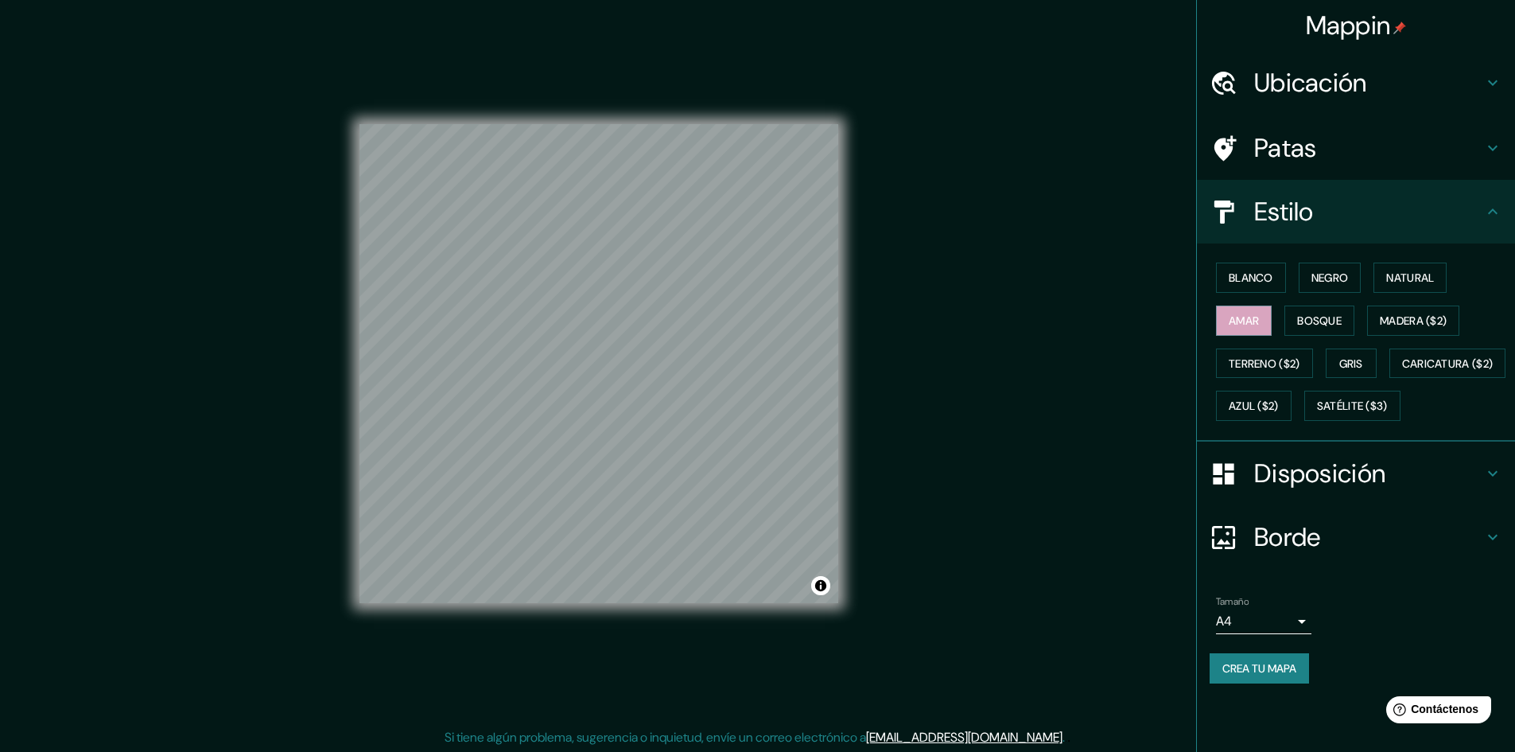
click at [1248, 261] on div "Blanco Negro Natural Amar Bosque Madera ($2) Terreno ($2) Gris Caricatura ($2) …" at bounding box center [1362, 341] width 305 height 171
click at [1317, 416] on font "Satélite ($3)" at bounding box center [1352, 405] width 71 height 21
click at [1289, 616] on ul "Ubicación [GEOGRAPHIC_DATA], [GEOGRAPHIC_DATA], [GEOGRAPHIC_DATA] Patas Estilo …" at bounding box center [1356, 376] width 318 height 651
click at [1293, 569] on div "Borde" at bounding box center [1356, 537] width 318 height 64
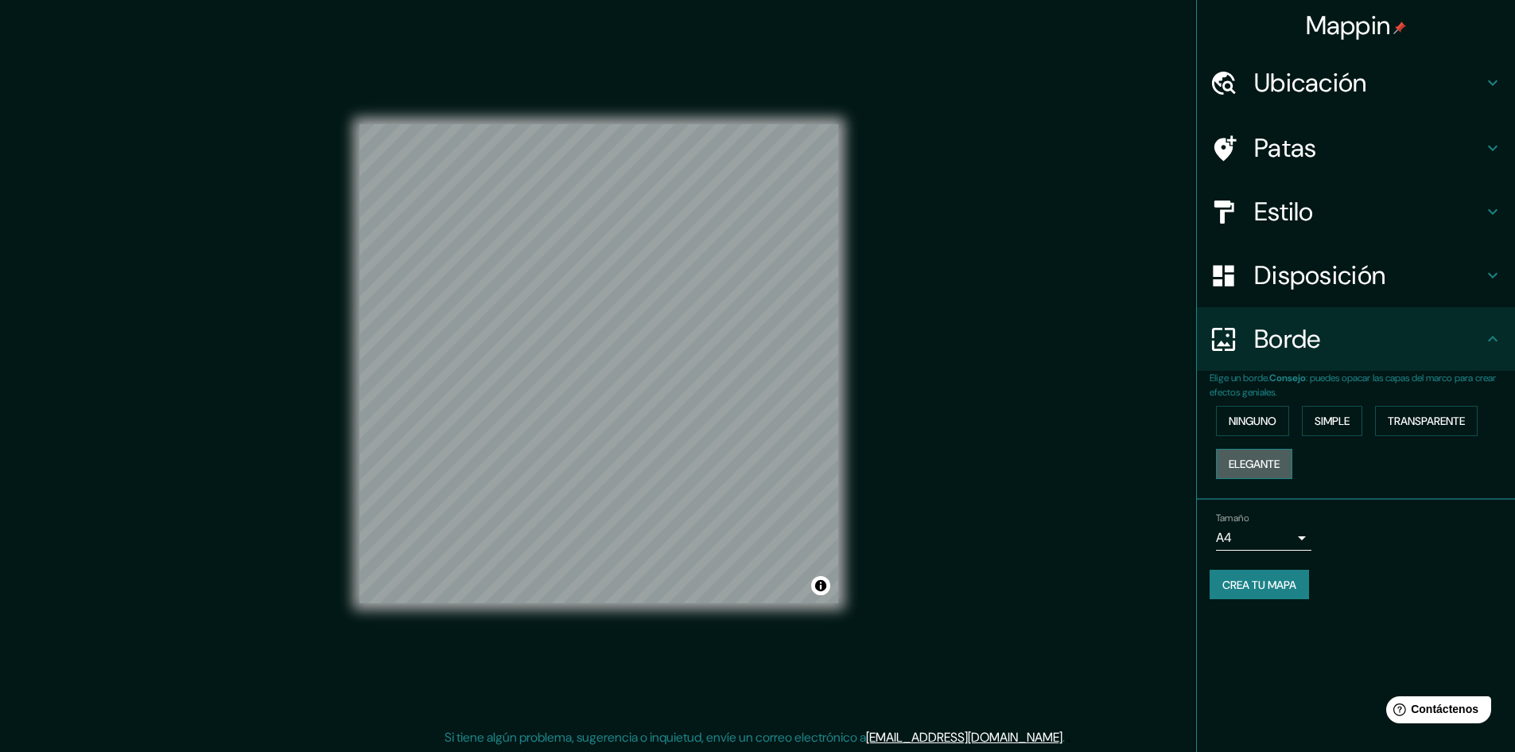
click at [1276, 458] on font "Elegante" at bounding box center [1254, 464] width 51 height 14
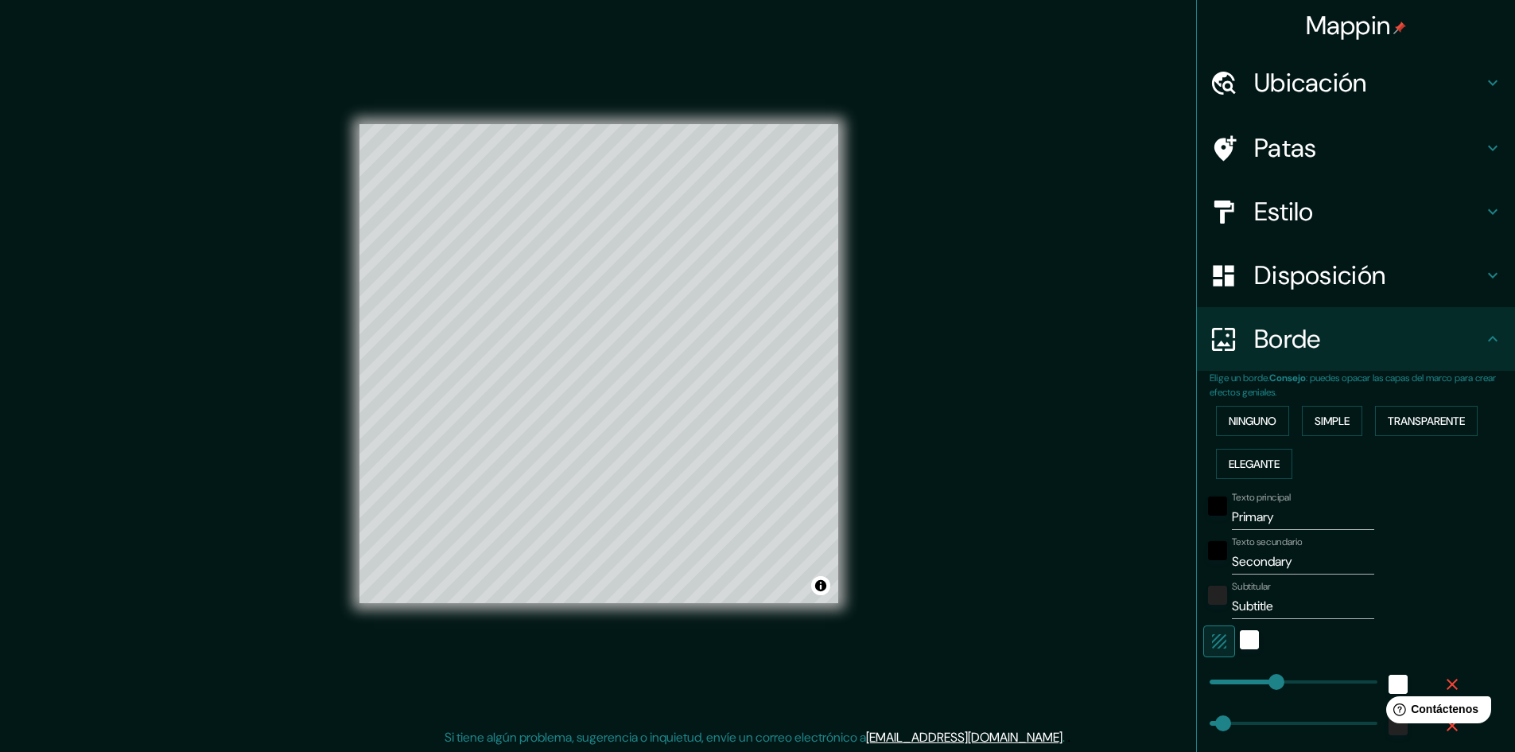
click at [1253, 392] on font ": puedes opacar las capas del marco para crear efectos geniales." at bounding box center [1353, 384] width 286 height 27
click at [1245, 443] on div "Ninguno Simple Transparente Elegante" at bounding box center [1362, 442] width 305 height 86
click at [1253, 424] on font "Ninguno" at bounding box center [1253, 421] width 48 height 14
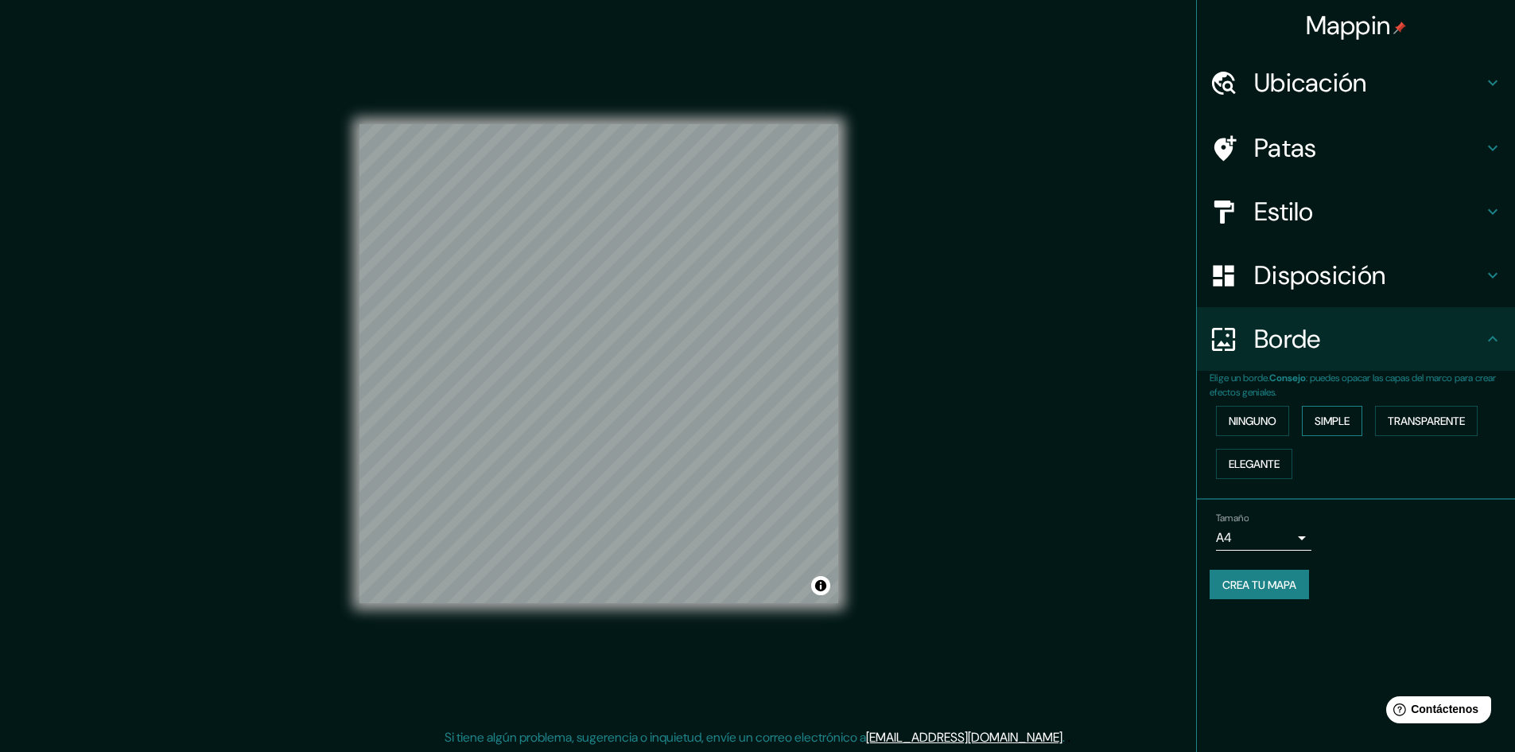
click at [1338, 429] on font "Simple" at bounding box center [1332, 420] width 35 height 21
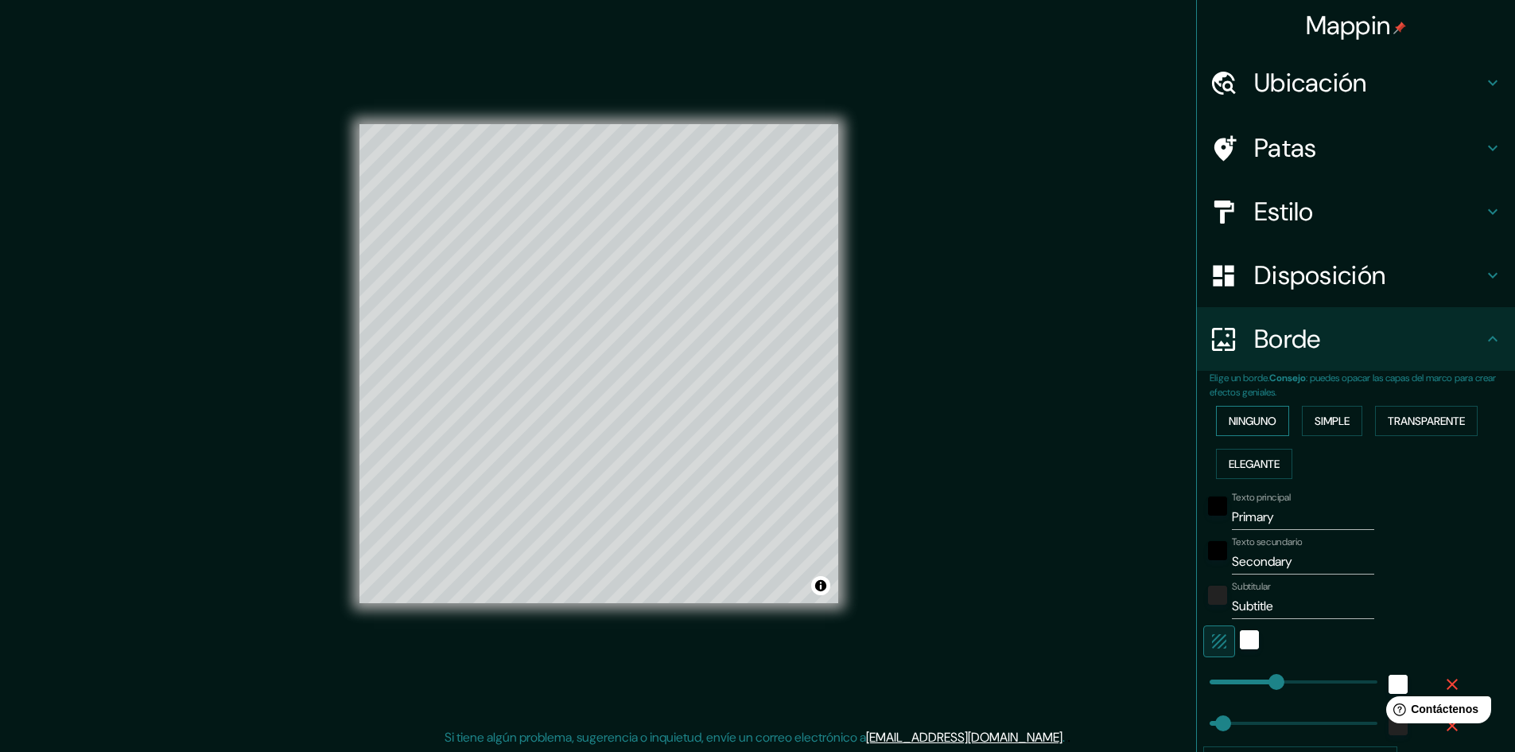
click at [1250, 421] on font "Ninguno" at bounding box center [1253, 421] width 48 height 14
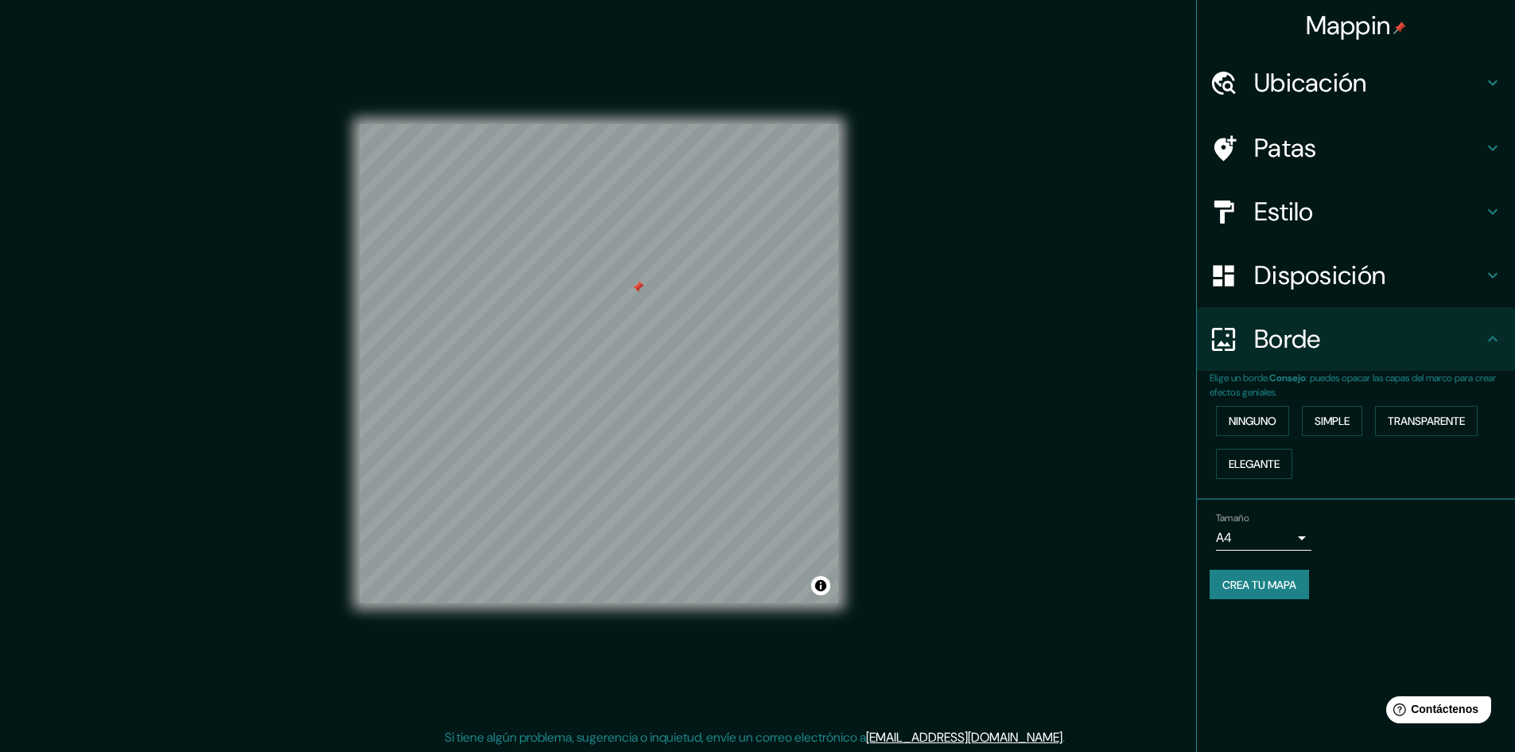
click at [1242, 596] on button "Crea tu mapa" at bounding box center [1259, 584] width 99 height 30
